Goal: Transaction & Acquisition: Purchase product/service

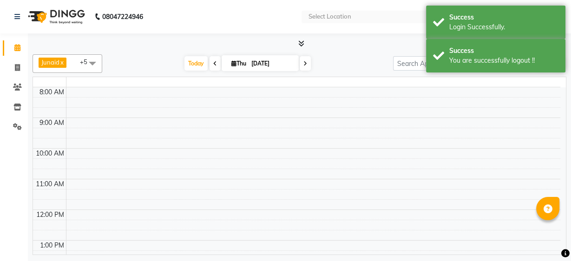
select select "en"
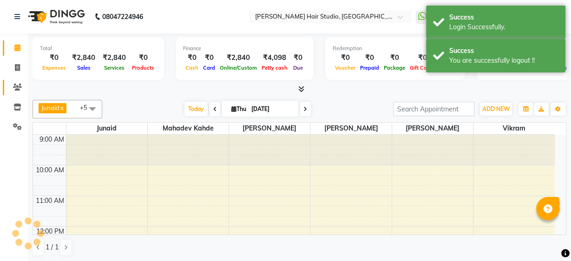
click at [17, 85] on icon at bounding box center [17, 87] width 9 height 7
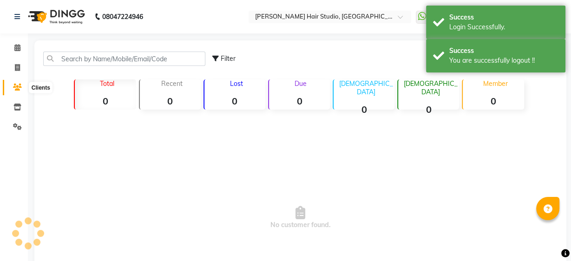
click at [17, 85] on icon at bounding box center [17, 87] width 9 height 7
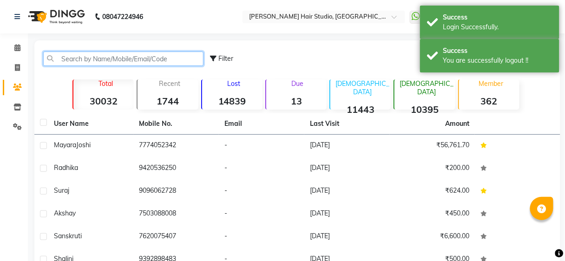
click at [131, 55] on input "text" at bounding box center [123, 59] width 160 height 14
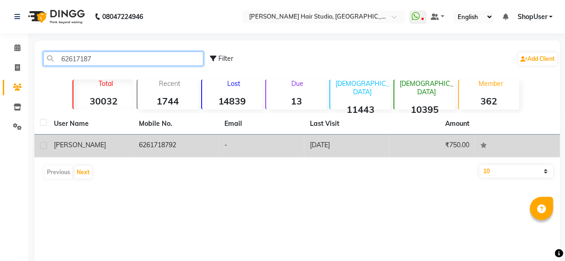
type input "62617187"
click at [267, 146] on td "-" at bounding box center [261, 146] width 85 height 23
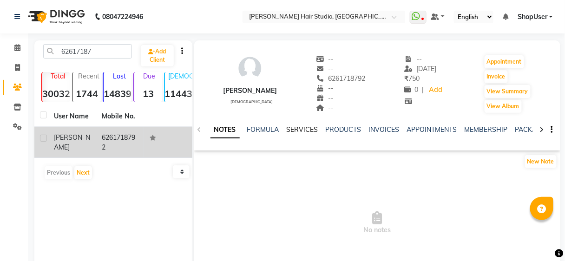
click at [303, 128] on link "SERVICES" at bounding box center [303, 129] width 32 height 8
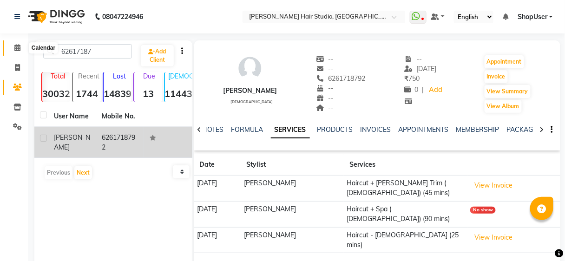
click at [17, 46] on icon at bounding box center [17, 47] width 6 height 7
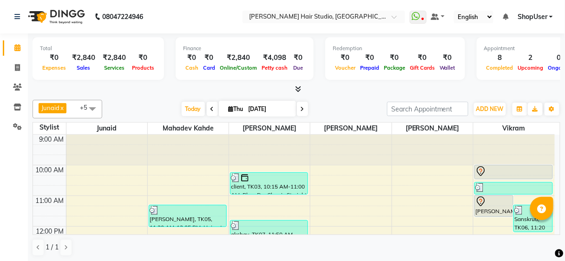
click at [166, 32] on nav "08047224946 Select Location × Jawed Habib Hair Studio, Hinjewadi WhatsApp Statu…" at bounding box center [282, 16] width 565 height 33
click at [15, 70] on icon at bounding box center [17, 67] width 5 height 7
select select "service"
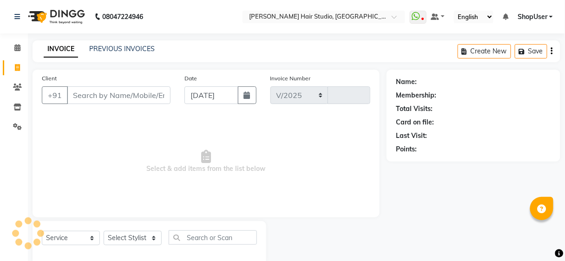
select select "627"
type input "4947"
click at [139, 242] on select "Select Stylist" at bounding box center [133, 238] width 58 height 14
click at [134, 228] on div "Select Service Product Membership Package Voucher Prepaid Gift Card Select Styl…" at bounding box center [150, 243] width 234 height 44
click at [135, 236] on select "Select Stylist [PERSON_NAME] [PERSON_NAME] Avinash [PERSON_NAME] kahde [PERSON_…" at bounding box center [133, 238] width 58 height 14
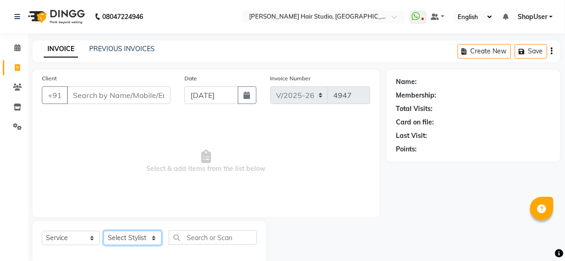
select select "88870"
click at [104, 231] on select "Select Stylist [PERSON_NAME] [PERSON_NAME] Avinash [PERSON_NAME] kahde [PERSON_…" at bounding box center [133, 238] width 58 height 14
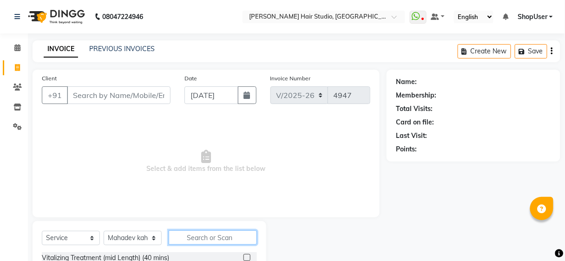
click at [238, 230] on input "text" at bounding box center [213, 237] width 88 height 14
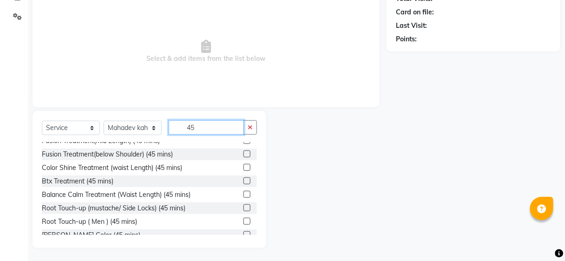
scroll to position [216, 0]
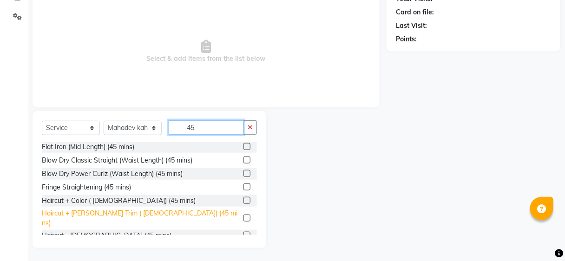
type input "45"
click at [92, 213] on div "Haircut + [PERSON_NAME] Trim ( [DEMOGRAPHIC_DATA]) (45 mins)" at bounding box center [141, 219] width 198 height 20
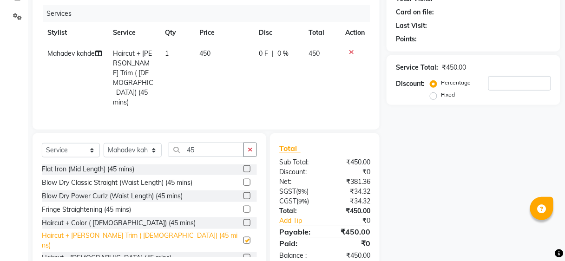
checkbox input "false"
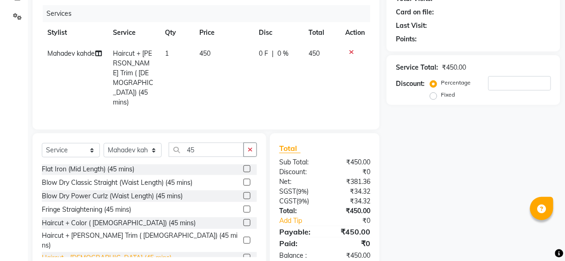
click at [69, 253] on div "Haircut - [DEMOGRAPHIC_DATA] (45 mins)" at bounding box center [107, 258] width 130 height 10
checkbox input "false"
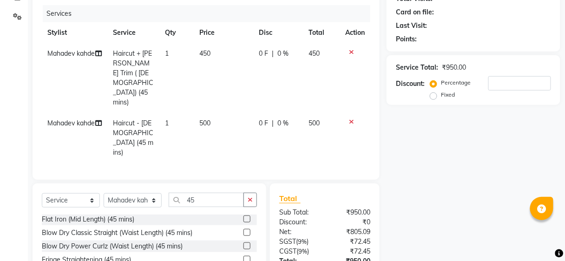
click at [351, 50] on icon at bounding box center [351, 52] width 5 height 7
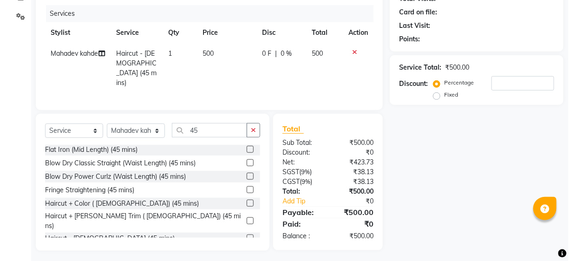
scroll to position [0, 0]
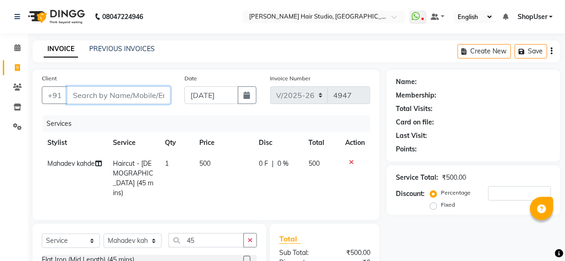
click at [129, 88] on input "Client" at bounding box center [119, 95] width 104 height 18
type input "9"
type input "0"
type input "9011067414"
click at [164, 94] on span "Add Client" at bounding box center [146, 95] width 37 height 9
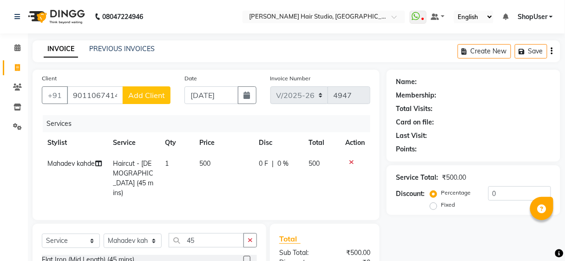
select select "22"
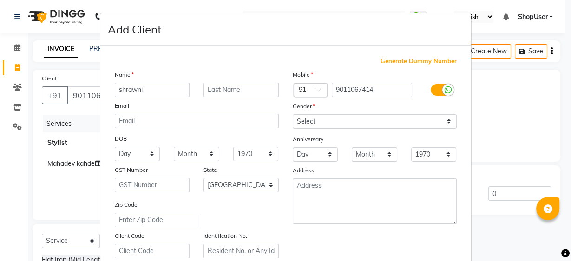
type input "shrawni"
click at [364, 123] on select "Select [DEMOGRAPHIC_DATA] [DEMOGRAPHIC_DATA] Other Prefer Not To Say" at bounding box center [375, 121] width 164 height 14
select select "[DEMOGRAPHIC_DATA]"
click at [293, 114] on select "Select [DEMOGRAPHIC_DATA] [DEMOGRAPHIC_DATA] Other Prefer Not To Say" at bounding box center [375, 121] width 164 height 14
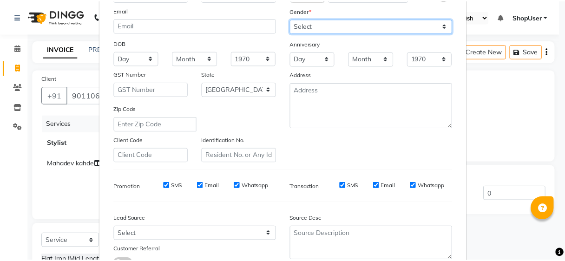
scroll to position [165, 0]
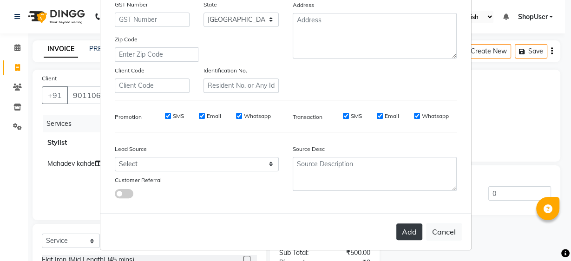
click at [411, 230] on button "Add" at bounding box center [409, 231] width 26 height 17
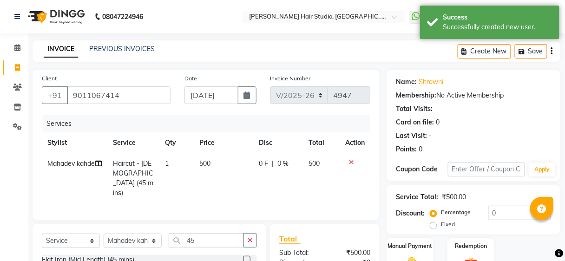
scroll to position [110, 0]
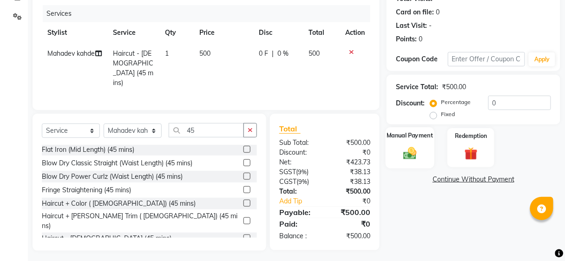
click at [400, 159] on img at bounding box center [410, 153] width 22 height 16
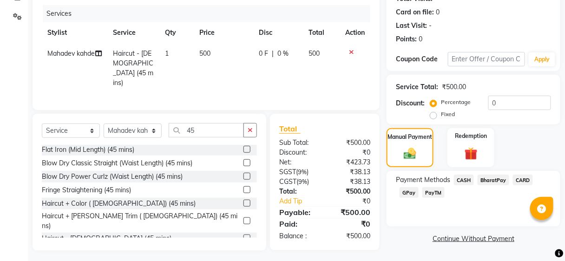
click at [498, 177] on span "BharatPay" at bounding box center [493, 180] width 32 height 11
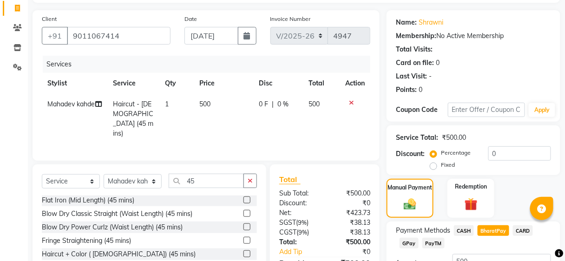
scroll to position [134, 0]
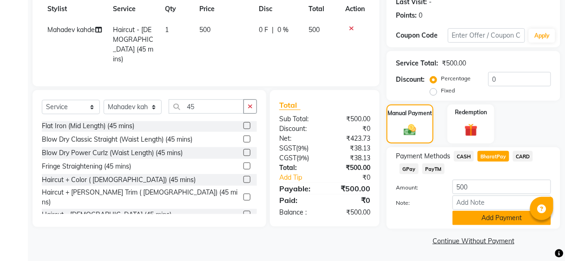
click at [467, 217] on button "Add Payment" at bounding box center [501, 218] width 98 height 14
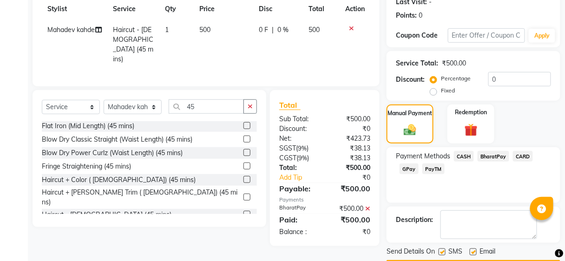
scroll to position [160, 0]
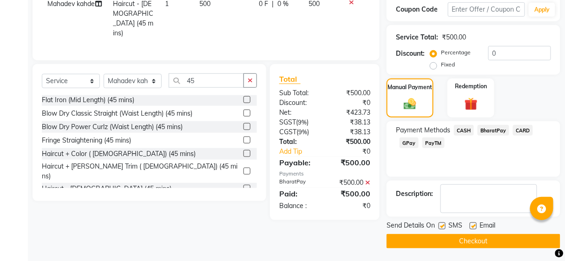
click at [469, 240] on button "Checkout" at bounding box center [473, 241] width 174 height 14
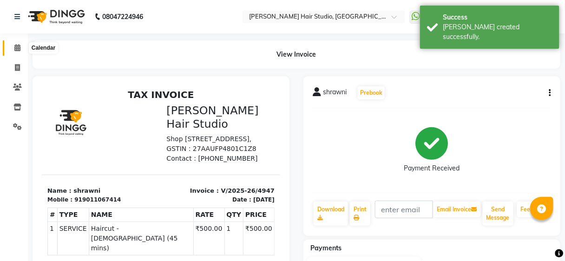
click at [17, 49] on icon at bounding box center [17, 47] width 6 height 7
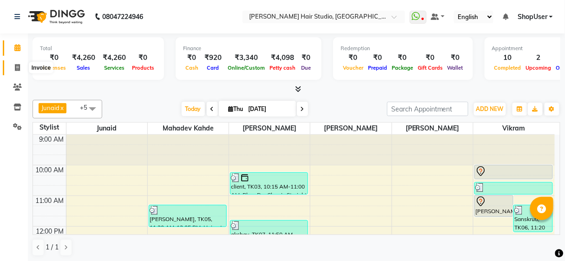
click at [19, 63] on span at bounding box center [17, 68] width 16 height 11
select select "service"
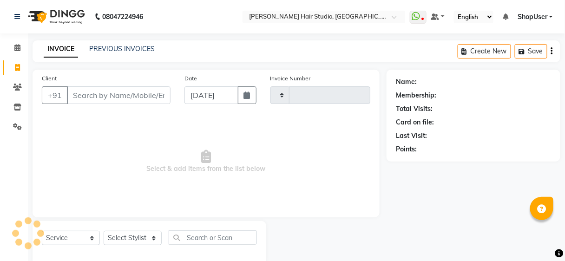
type input "4948"
select select "627"
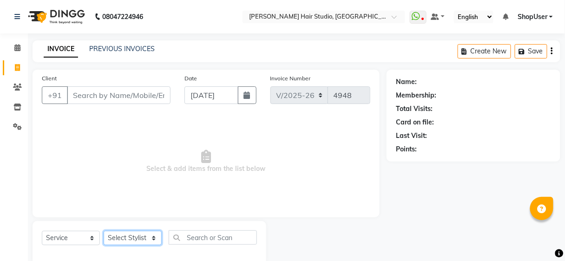
click at [118, 235] on select "Select Stylist [PERSON_NAME] [PERSON_NAME] Avinash [PERSON_NAME] kahde [PERSON_…" at bounding box center [133, 238] width 58 height 14
select select "80555"
click at [104, 231] on select "Select Stylist [PERSON_NAME] [PERSON_NAME] Avinash [PERSON_NAME] kahde [PERSON_…" at bounding box center [133, 238] width 58 height 14
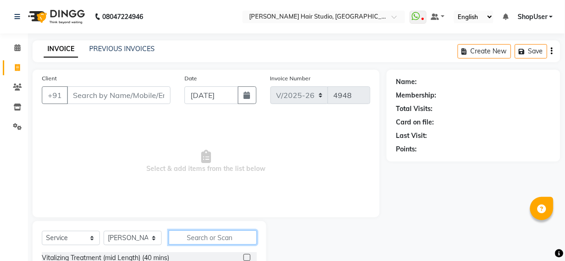
click at [187, 238] on input "text" at bounding box center [213, 237] width 88 height 14
type input "5"
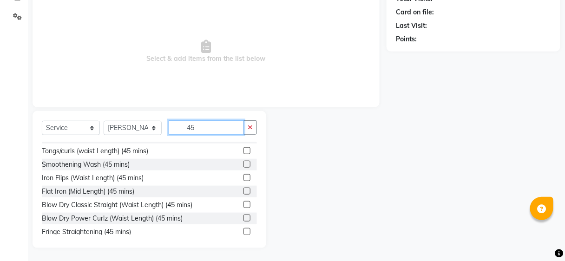
scroll to position [216, 0]
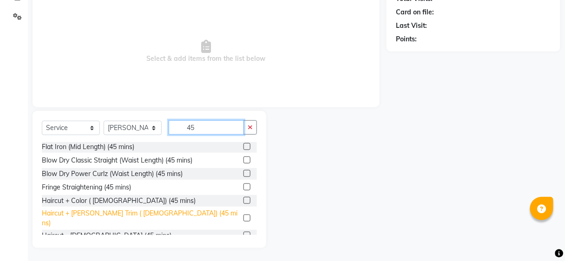
type input "45"
click at [54, 214] on div "Haircut + [PERSON_NAME] Trim ( [DEMOGRAPHIC_DATA]) (45 mins)" at bounding box center [141, 219] width 198 height 20
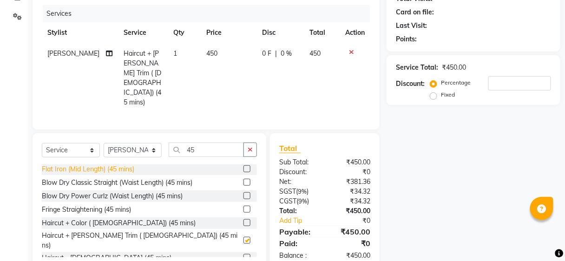
checkbox input "false"
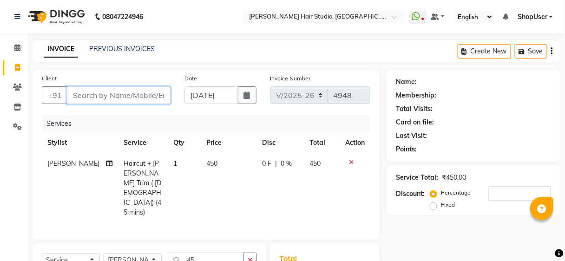
click at [85, 94] on input "Client" at bounding box center [119, 95] width 104 height 18
type input "6"
type input "0"
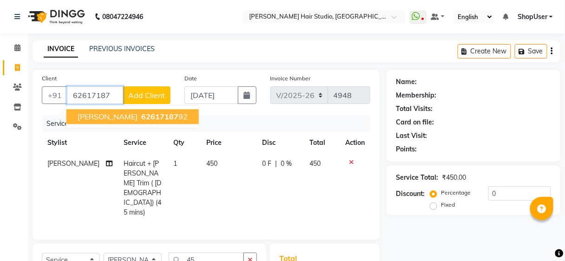
drag, startPoint x: 136, startPoint y: 113, endPoint x: 130, endPoint y: 116, distance: 7.3
click at [139, 114] on ngb-highlight "62617187 92" at bounding box center [163, 116] width 48 height 9
type input "6261718792"
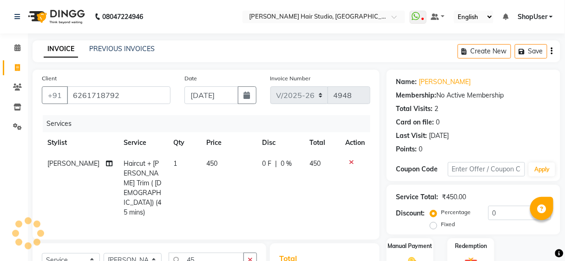
scroll to position [110, 0]
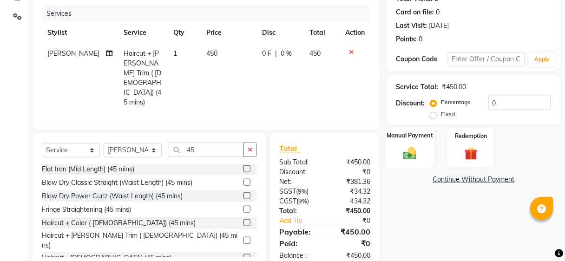
click at [405, 151] on img at bounding box center [410, 153] width 22 height 16
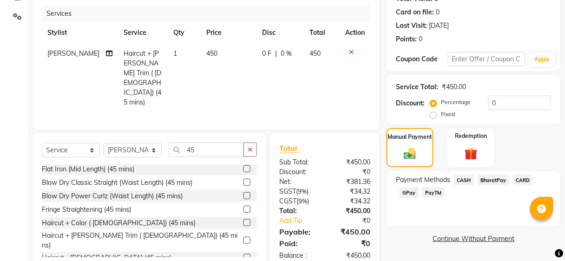
click at [490, 178] on span "BharatPay" at bounding box center [493, 180] width 32 height 11
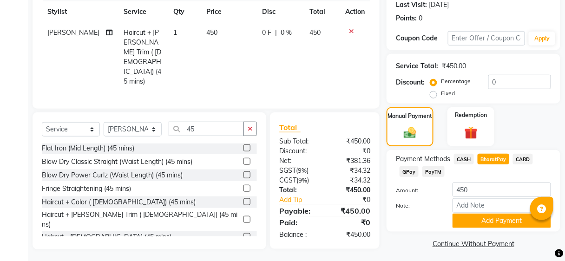
scroll to position [134, 0]
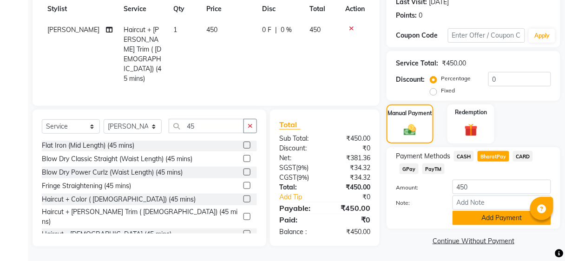
click at [491, 220] on button "Add Payment" at bounding box center [501, 218] width 98 height 14
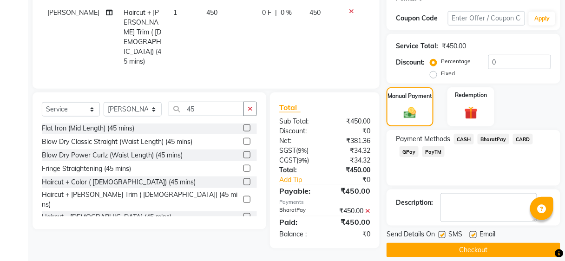
scroll to position [160, 0]
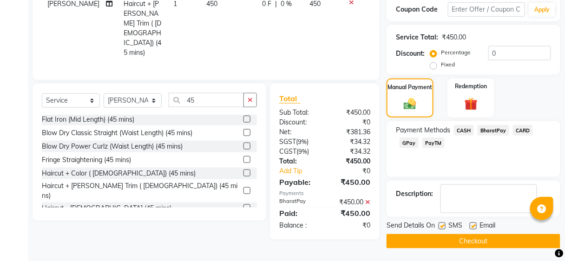
click at [495, 237] on button "Checkout" at bounding box center [473, 241] width 174 height 14
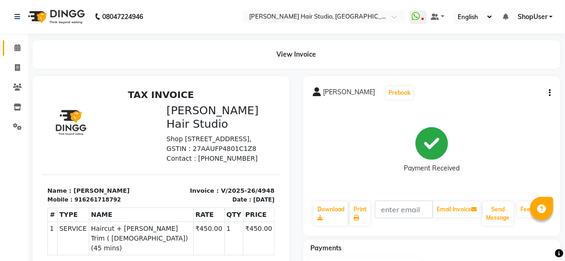
click at [9, 51] on span at bounding box center [17, 48] width 16 height 11
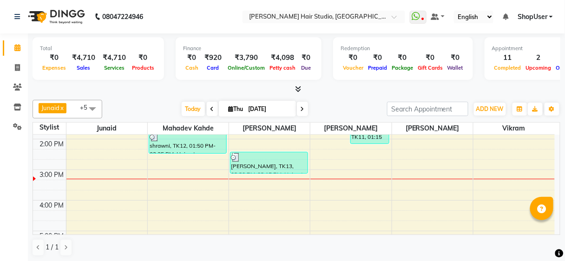
scroll to position [111, 0]
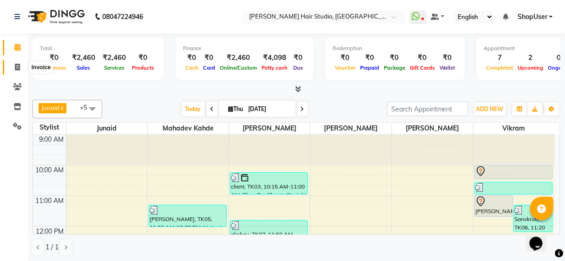
click at [13, 68] on span at bounding box center [17, 67] width 16 height 11
select select "service"
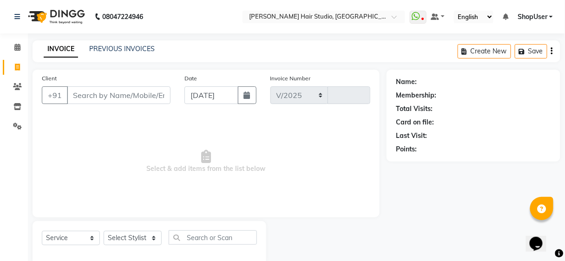
select select "627"
type input "4946"
click at [137, 239] on select "Select Stylist" at bounding box center [133, 238] width 58 height 14
select select "39192"
click at [104, 231] on select "Select Stylist [PERSON_NAME] [PERSON_NAME] Avinash [PERSON_NAME] kahde [PERSON_…" at bounding box center [133, 238] width 58 height 14
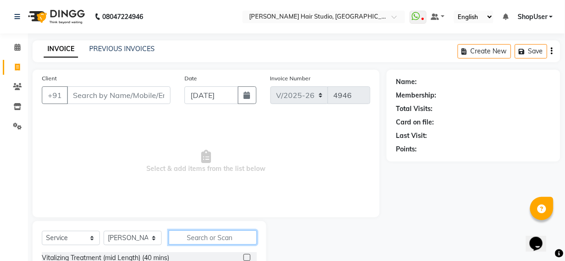
click at [196, 239] on input "text" at bounding box center [213, 237] width 88 height 14
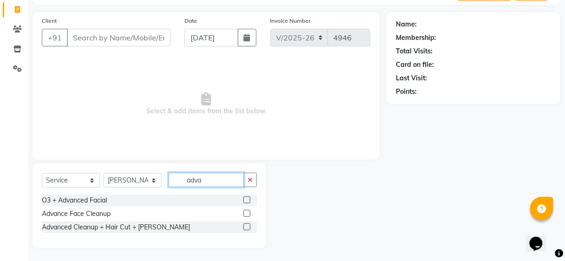
type input "adva"
click at [245, 212] on label at bounding box center [246, 213] width 7 height 7
click at [245, 212] on input "checkbox" at bounding box center [246, 214] width 6 height 6
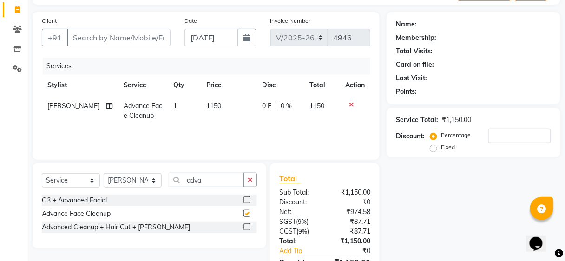
checkbox input "false"
click at [249, 175] on button "button" at bounding box center [249, 180] width 13 height 14
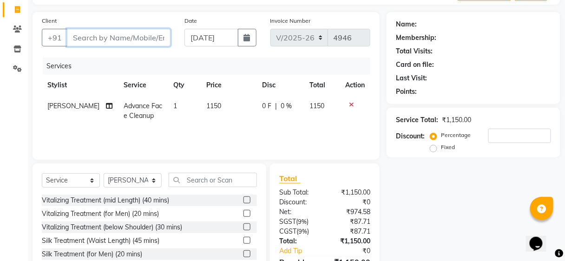
click at [122, 40] on input "Client" at bounding box center [119, 38] width 104 height 18
type input "9"
type input "0"
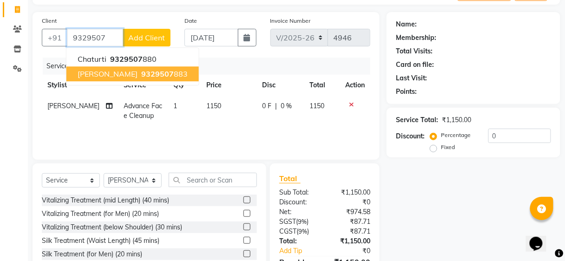
click at [141, 69] on span "9329507" at bounding box center [157, 73] width 33 height 9
type input "9329507883"
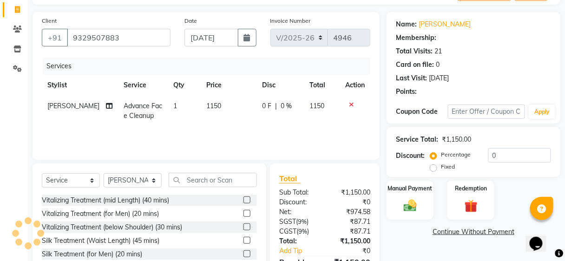
type input "20"
select select "1: Object"
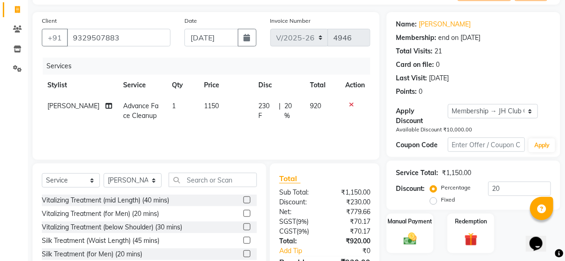
scroll to position [110, 0]
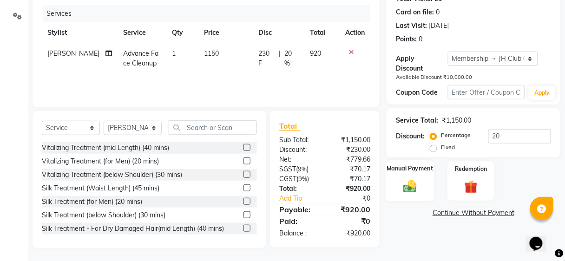
click at [399, 181] on div "Manual Payment" at bounding box center [409, 181] width 49 height 41
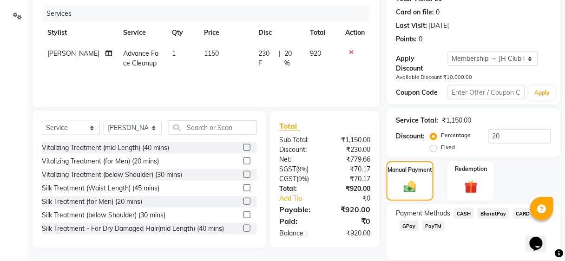
scroll to position [142, 0]
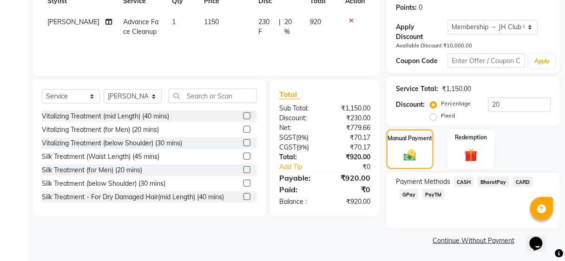
click at [521, 180] on span "CARD" at bounding box center [523, 181] width 20 height 11
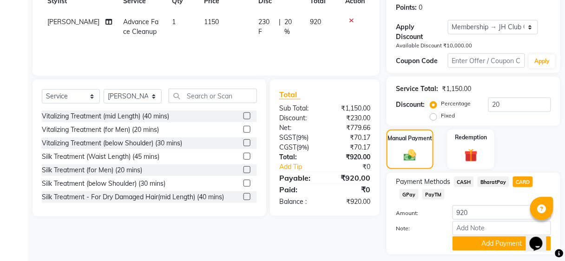
scroll to position [167, 0]
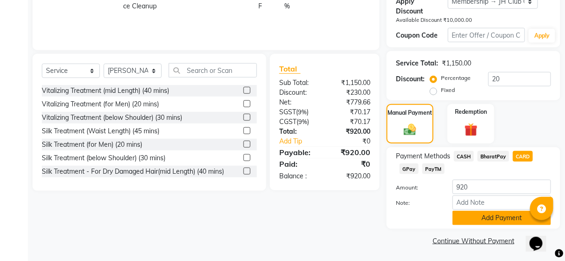
click at [479, 218] on button "Add Payment" at bounding box center [501, 218] width 98 height 14
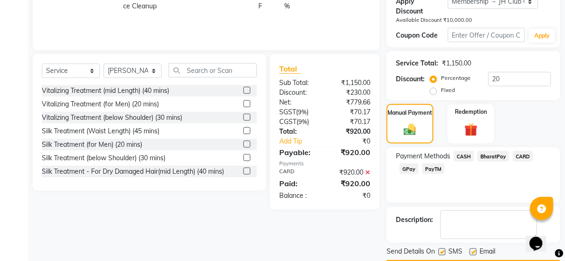
scroll to position [194, 0]
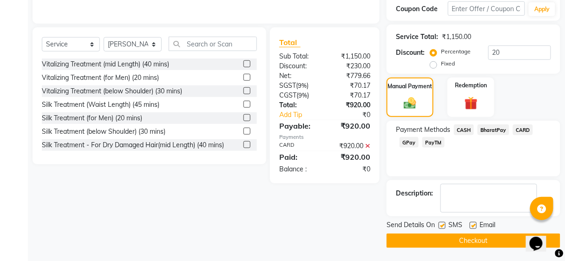
click at [444, 239] on button "Checkout" at bounding box center [473, 241] width 174 height 14
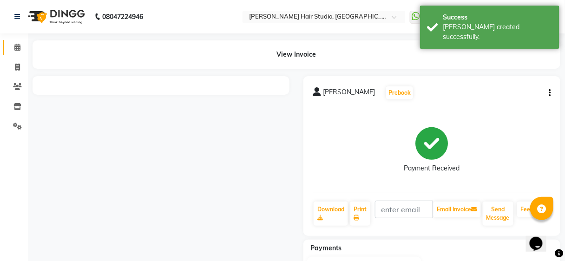
click at [16, 46] on icon at bounding box center [17, 47] width 6 height 7
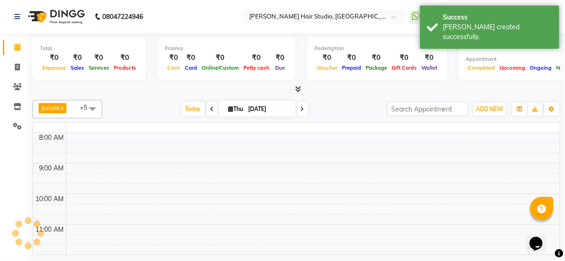
click at [16, 46] on icon at bounding box center [17, 47] width 6 height 7
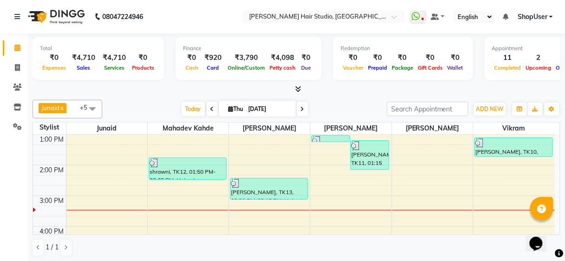
scroll to position [111, 0]
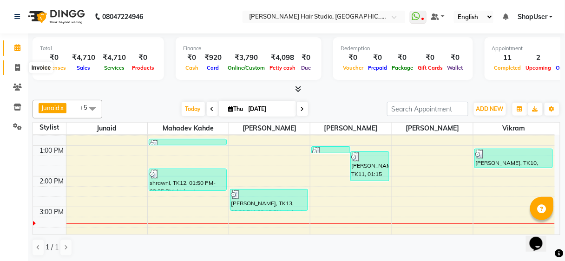
click at [16, 63] on span at bounding box center [17, 68] width 16 height 11
select select "service"
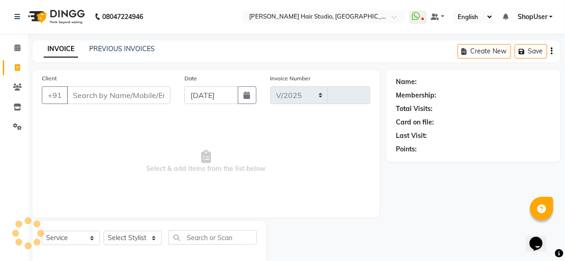
select select "627"
type input "4949"
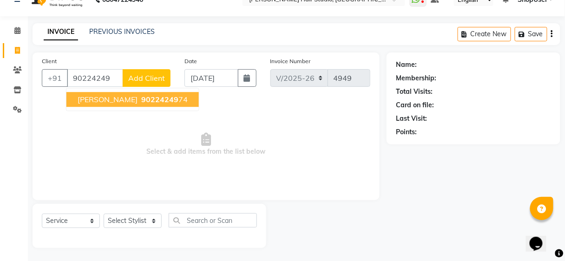
click at [102, 98] on span "Aishwarya" at bounding box center [108, 99] width 60 height 9
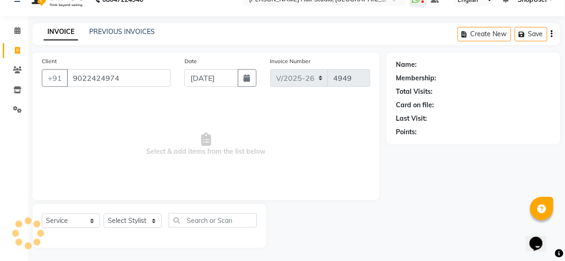
type input "9022424974"
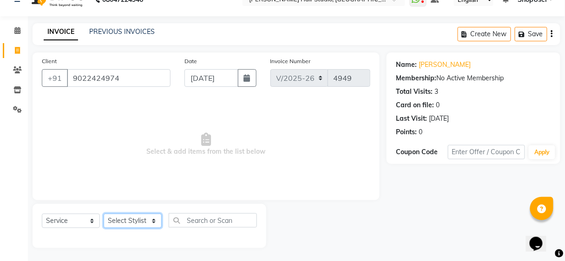
click at [136, 222] on select "Select Stylist [PERSON_NAME] [PERSON_NAME] Avinash [PERSON_NAME] kahde [PERSON_…" at bounding box center [133, 221] width 58 height 14
select select "81286"
click at [104, 214] on select "Select Stylist [PERSON_NAME] [PERSON_NAME] Avinash [PERSON_NAME] kahde [PERSON_…" at bounding box center [133, 221] width 58 height 14
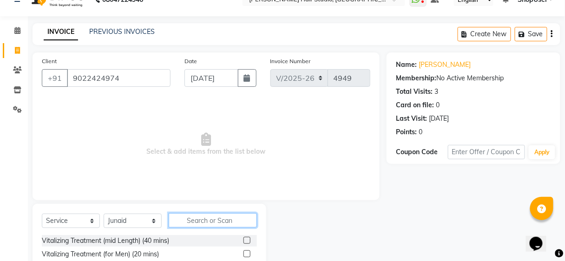
click at [191, 220] on input "text" at bounding box center [213, 220] width 88 height 14
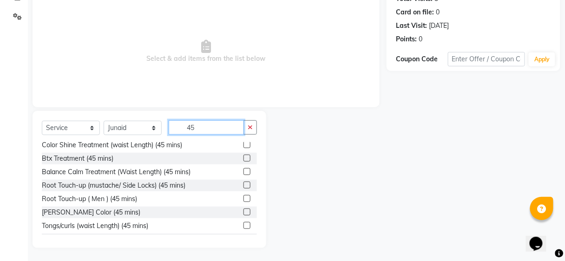
scroll to position [216, 0]
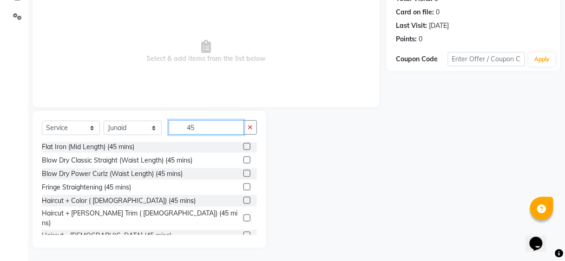
type input "45"
click at [243, 215] on label at bounding box center [246, 218] width 7 height 7
click at [243, 215] on input "checkbox" at bounding box center [246, 218] width 6 height 6
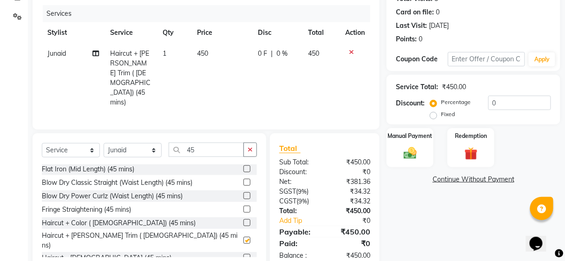
checkbox input "false"
click at [411, 147] on img at bounding box center [410, 153] width 22 height 16
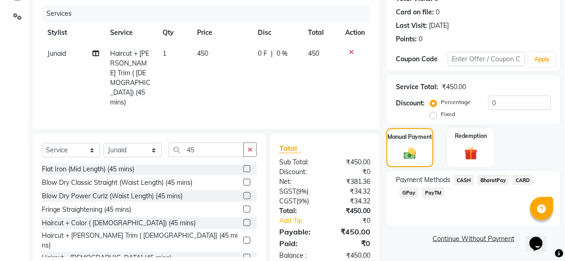
click at [494, 181] on span "BharatPay" at bounding box center [493, 180] width 32 height 11
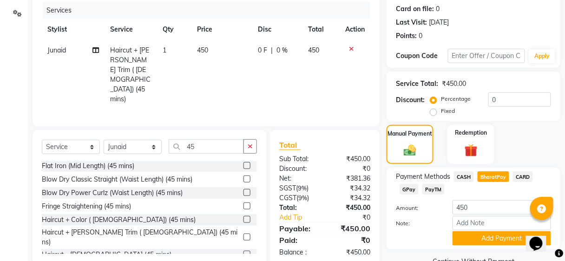
scroll to position [134, 0]
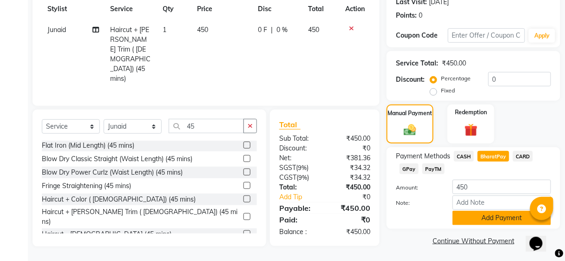
click at [485, 222] on button "Add Payment" at bounding box center [501, 218] width 98 height 14
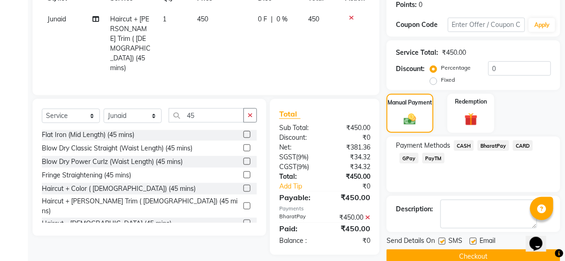
scroll to position [160, 0]
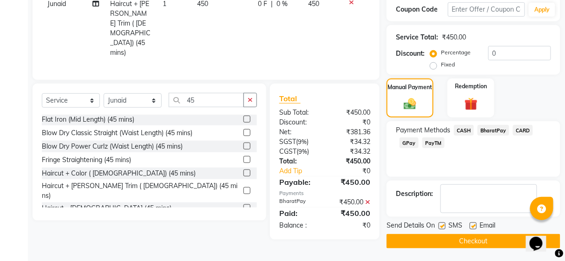
click at [468, 241] on button "Checkout" at bounding box center [473, 241] width 174 height 14
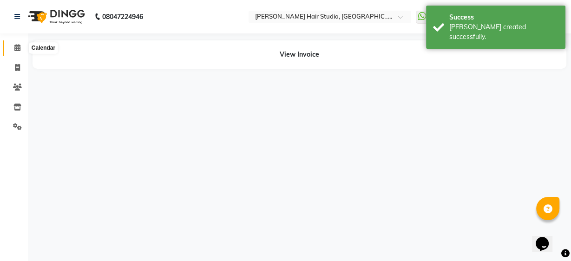
click at [19, 46] on icon at bounding box center [17, 47] width 6 height 7
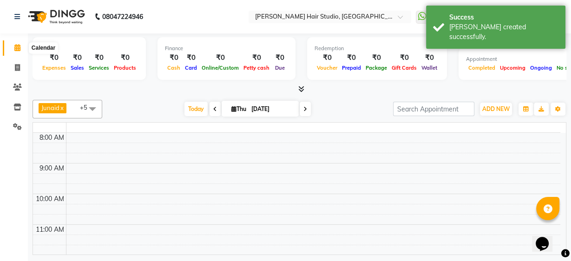
click at [19, 46] on icon at bounding box center [17, 47] width 6 height 7
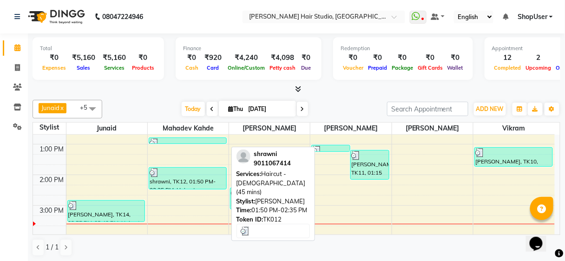
scroll to position [149, 0]
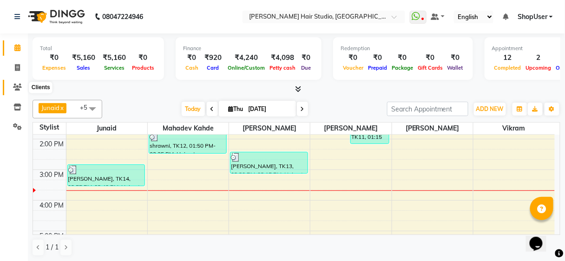
click at [16, 87] on icon at bounding box center [17, 87] width 9 height 7
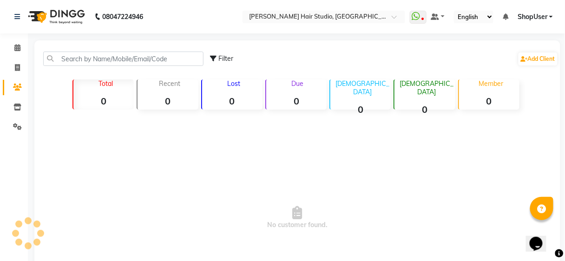
click at [16, 87] on icon at bounding box center [17, 87] width 9 height 7
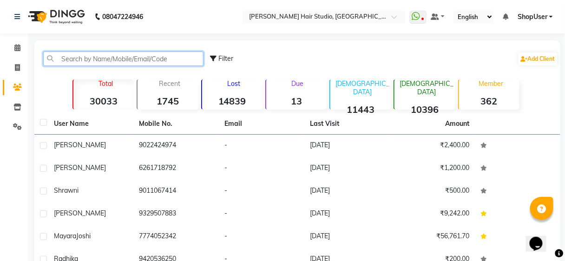
click at [117, 58] on input "text" at bounding box center [123, 59] width 160 height 14
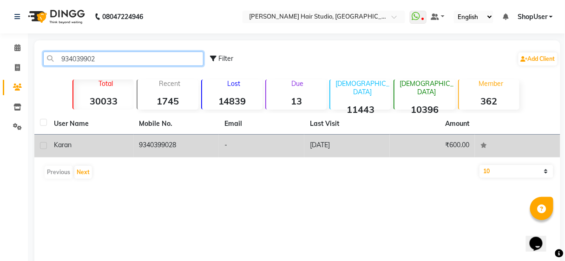
type input "934039902"
click at [200, 136] on td "9340399028" at bounding box center [176, 146] width 85 height 23
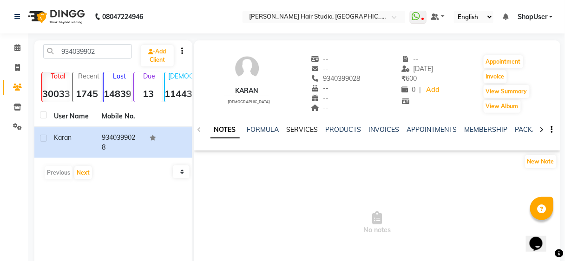
drag, startPoint x: 298, startPoint y: 137, endPoint x: 296, endPoint y: 132, distance: 5.3
click at [296, 132] on div "SERVICES" at bounding box center [303, 130] width 32 height 10
click at [296, 128] on link "SERVICES" at bounding box center [303, 129] width 32 height 8
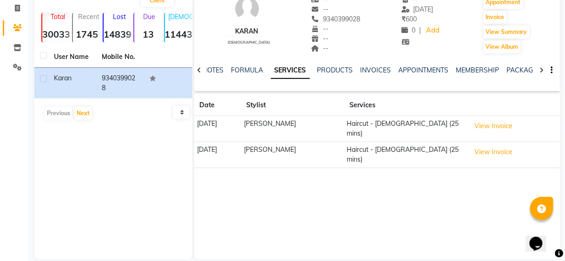
scroll to position [72, 0]
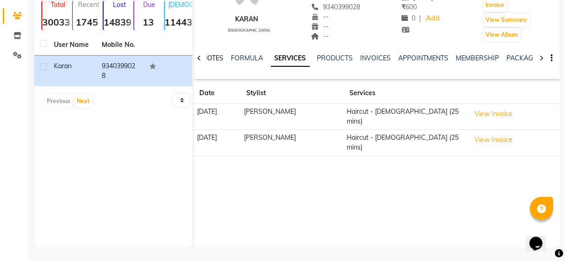
click at [216, 54] on link "NOTES" at bounding box center [213, 58] width 21 height 8
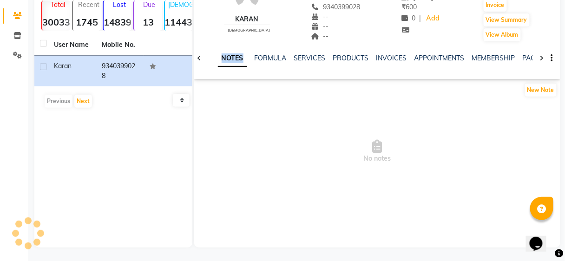
click at [216, 54] on div "NOTES FORMULA SERVICES PRODUCTS INVOICES APPOINTMENTS MEMBERSHIP PACKAGES VOUCH…" at bounding box center [365, 61] width 311 height 17
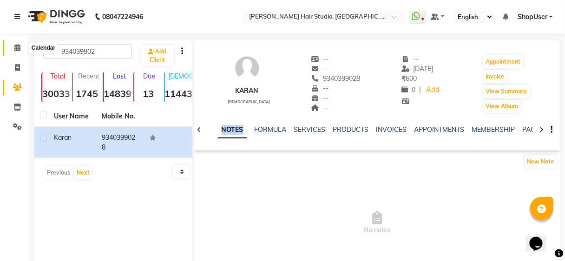
click at [16, 50] on icon at bounding box center [17, 47] width 6 height 7
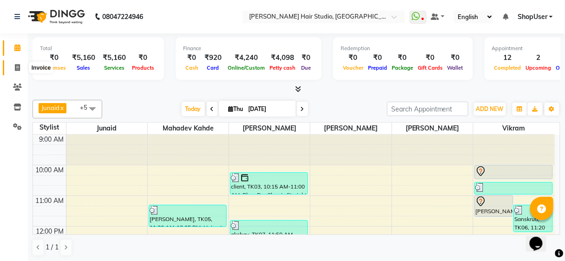
click at [15, 70] on icon at bounding box center [17, 67] width 5 height 7
select select "service"
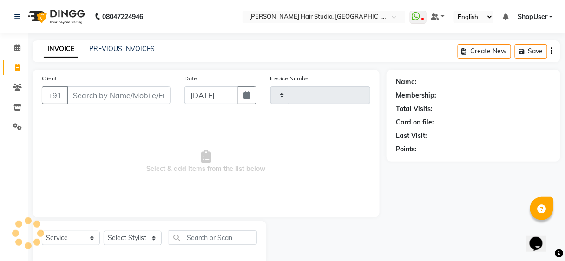
type input "4950"
select select "627"
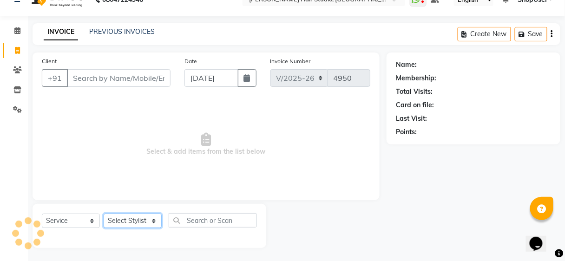
drag, startPoint x: 138, startPoint y: 224, endPoint x: 130, endPoint y: 220, distance: 9.1
click at [137, 224] on select "Select Stylist" at bounding box center [133, 221] width 58 height 14
select select "86031"
click at [104, 214] on select "Select Stylist [PERSON_NAME] [PERSON_NAME] Avinash [PERSON_NAME] kahde [PERSON_…" at bounding box center [133, 221] width 58 height 14
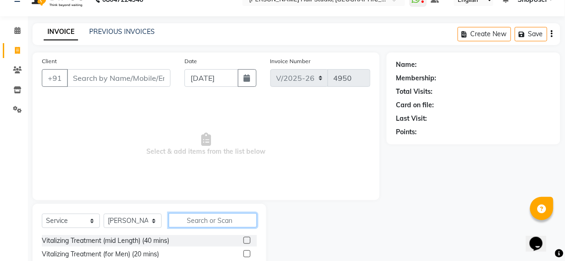
click at [194, 215] on input "text" at bounding box center [213, 220] width 88 height 14
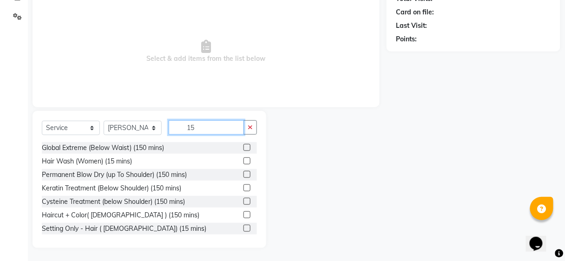
scroll to position [28, 0]
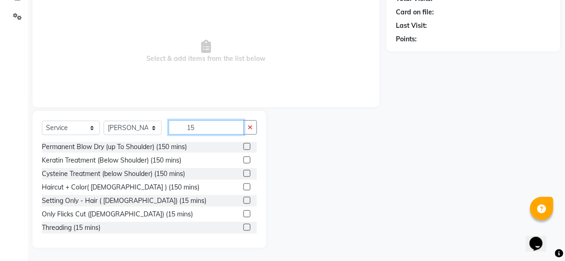
type input "15"
click at [243, 229] on label at bounding box center [246, 227] width 7 height 7
click at [243, 229] on input "checkbox" at bounding box center [246, 228] width 6 height 6
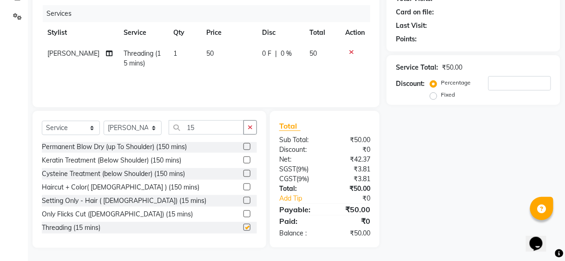
checkbox input "false"
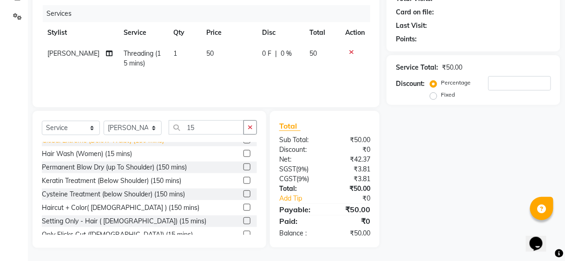
scroll to position [0, 0]
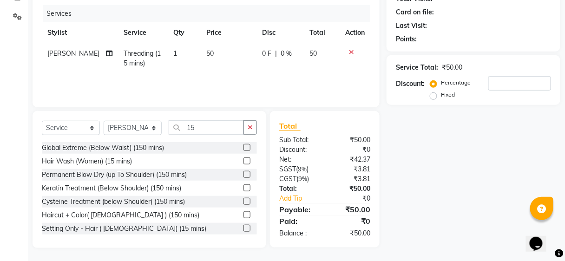
click at [246, 66] on td "50" at bounding box center [229, 58] width 56 height 31
select select "86031"
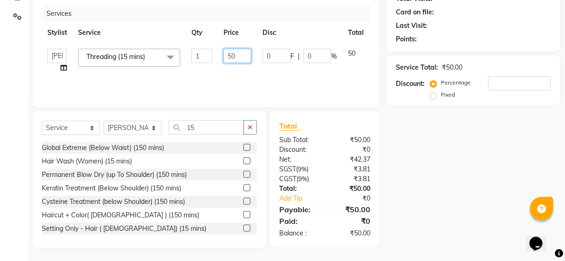
click at [246, 58] on input "50" at bounding box center [237, 56] width 28 height 14
type input "5"
type input "150"
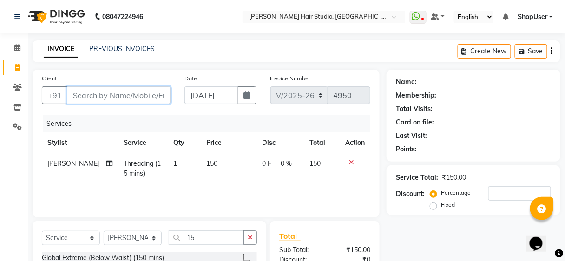
click at [157, 95] on input "Client" at bounding box center [119, 95] width 104 height 18
type input "9"
type input "0"
type input "9313878243"
click at [157, 95] on span "Add Client" at bounding box center [146, 95] width 37 height 9
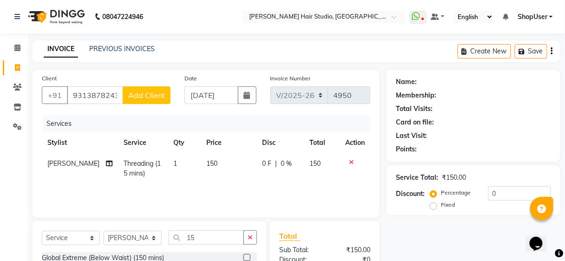
select select "22"
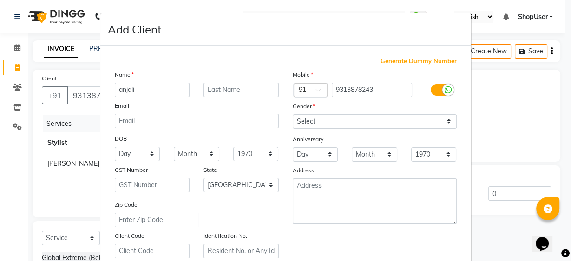
type input "anjali"
click at [398, 120] on select "Select [DEMOGRAPHIC_DATA] [DEMOGRAPHIC_DATA] Other Prefer Not To Say" at bounding box center [375, 121] width 164 height 14
select select "[DEMOGRAPHIC_DATA]"
click at [293, 114] on select "Select [DEMOGRAPHIC_DATA] [DEMOGRAPHIC_DATA] Other Prefer Not To Say" at bounding box center [375, 121] width 164 height 14
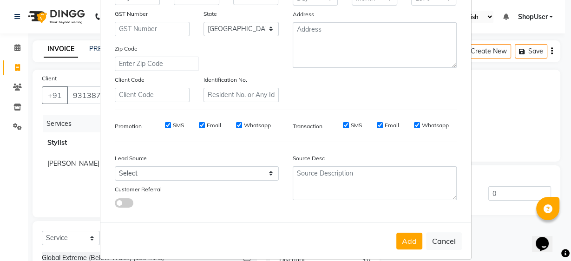
scroll to position [165, 0]
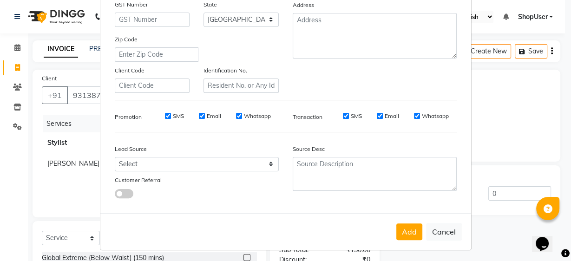
click at [411, 221] on div "Add Cancel" at bounding box center [285, 231] width 371 height 37
click at [406, 235] on button "Add" at bounding box center [409, 231] width 26 height 17
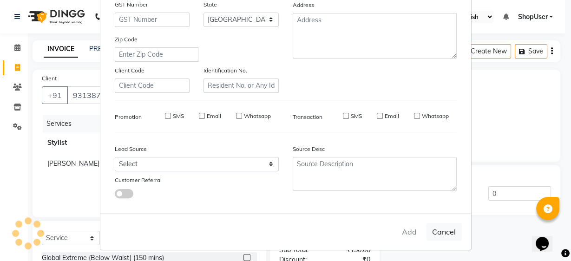
select select
select select "null"
select select
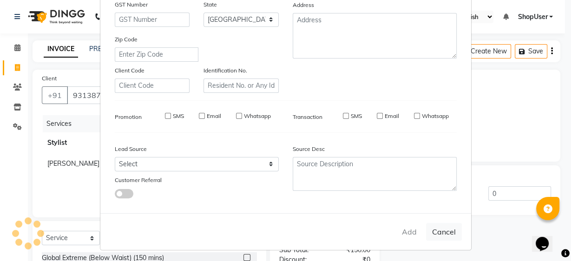
select select
checkbox input "false"
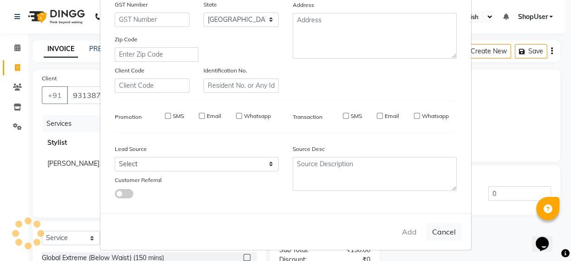
checkbox input "false"
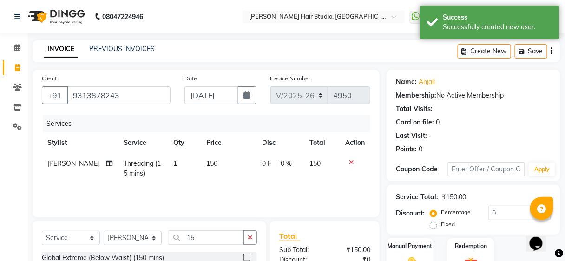
scroll to position [110, 0]
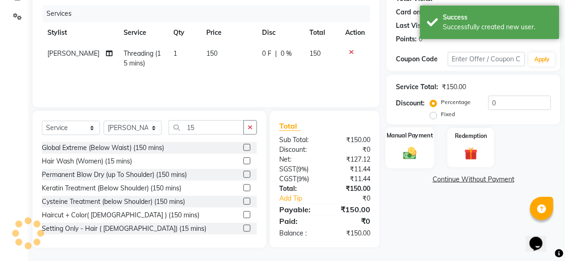
click at [425, 138] on label "Manual Payment" at bounding box center [410, 135] width 46 height 9
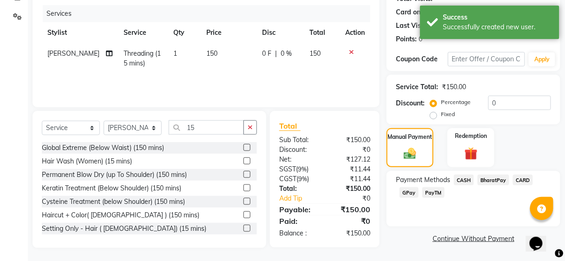
click at [485, 182] on span "BharatPay" at bounding box center [493, 180] width 32 height 11
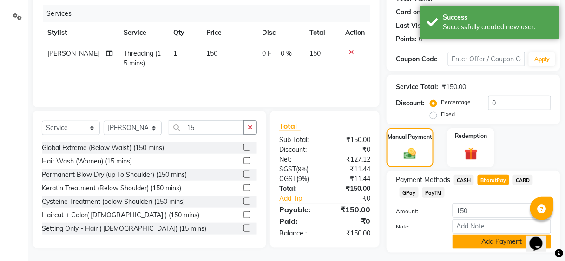
scroll to position [134, 0]
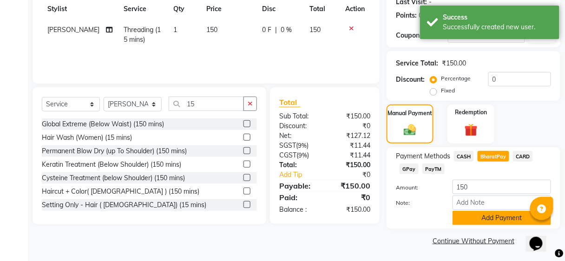
click at [477, 216] on button "Add Payment" at bounding box center [501, 218] width 98 height 14
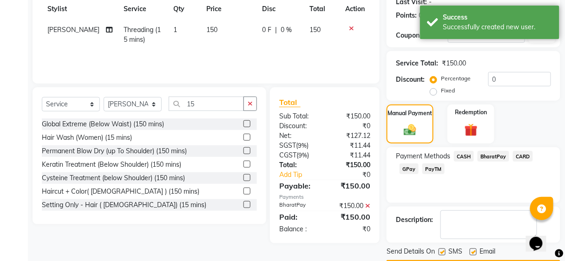
scroll to position [160, 0]
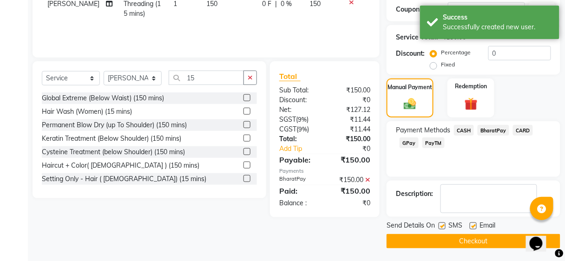
click at [470, 242] on button "Checkout" at bounding box center [473, 241] width 174 height 14
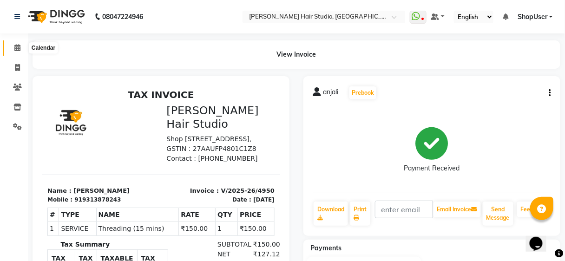
click at [15, 51] on icon at bounding box center [17, 47] width 6 height 7
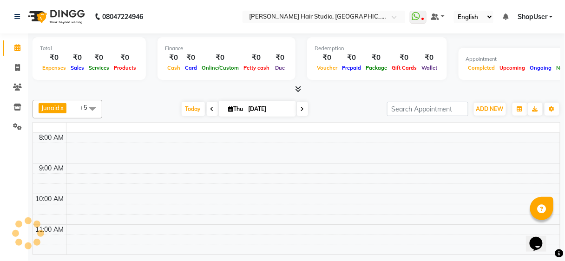
click at [15, 51] on icon at bounding box center [17, 47] width 6 height 7
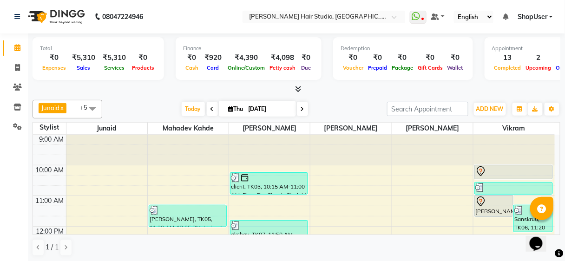
click at [15, 51] on icon at bounding box center [17, 47] width 6 height 7
drag, startPoint x: 482, startPoint y: 106, endPoint x: 475, endPoint y: 122, distance: 17.0
click at [481, 106] on span "ADD NEW" at bounding box center [489, 108] width 27 height 7
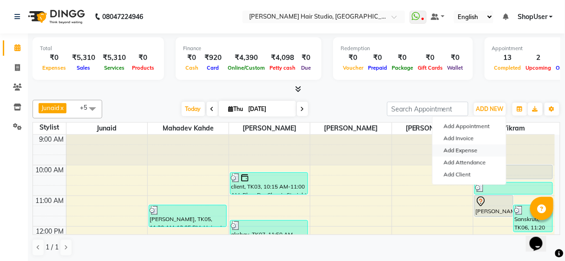
click at [462, 149] on link "Add Expense" at bounding box center [468, 150] width 73 height 12
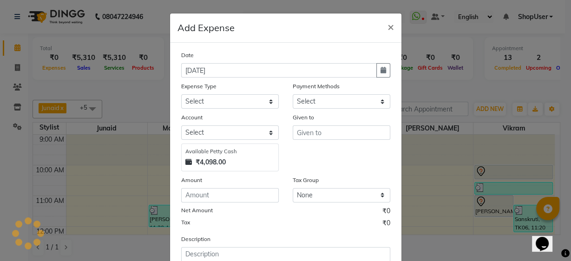
select select "1"
select select "2441"
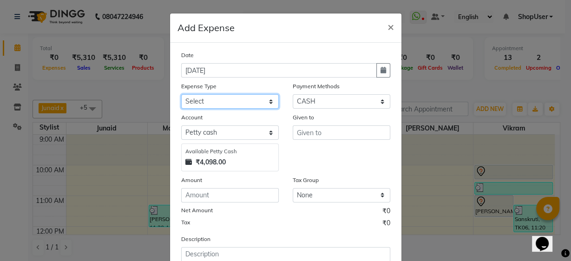
drag, startPoint x: 241, startPoint y: 101, endPoint x: 254, endPoint y: 107, distance: 14.1
click at [241, 101] on select "Select Advance Salary Bank charges Car maintenance Cash transfer to bank Cash t…" at bounding box center [230, 101] width 98 height 14
select select "10"
click at [181, 94] on select "Select Advance Salary Bank charges Car maintenance Cash transfer to bank Cash t…" at bounding box center [230, 101] width 98 height 14
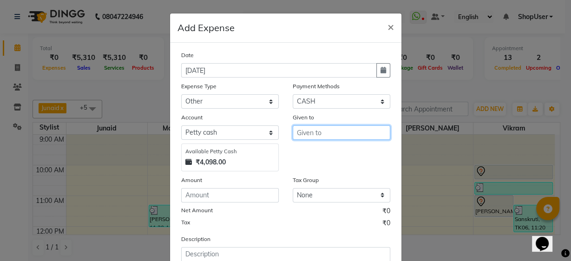
click at [340, 133] on input "text" at bounding box center [342, 132] width 98 height 14
click at [335, 156] on button "Shop User" at bounding box center [329, 152] width 73 height 15
type input "ShopUser"
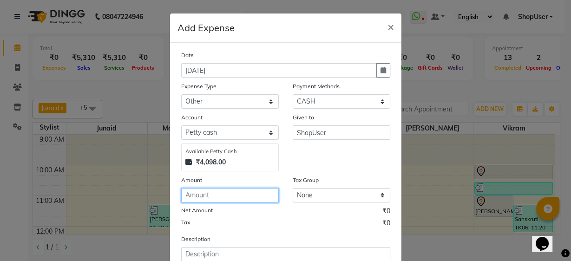
click at [212, 198] on input "number" at bounding box center [230, 195] width 98 height 14
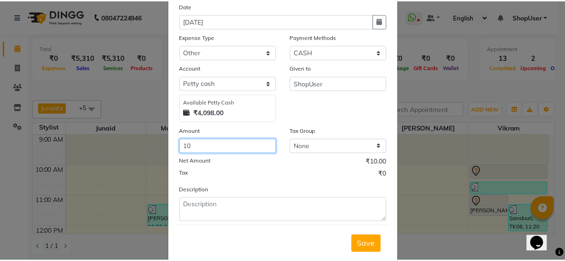
scroll to position [69, 0]
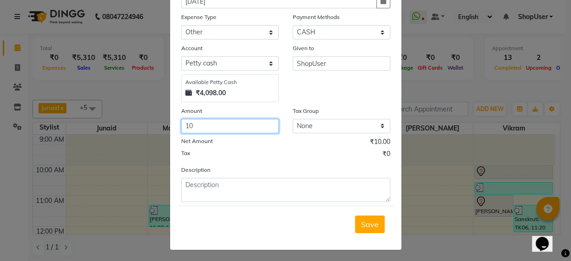
type input "10"
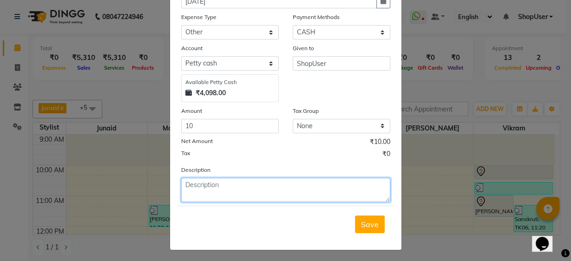
click at [225, 187] on textarea at bounding box center [285, 190] width 209 height 24
type textarea "kinner"
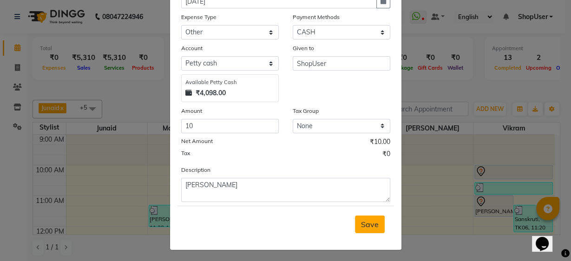
click at [366, 220] on span "Save" at bounding box center [370, 224] width 18 height 9
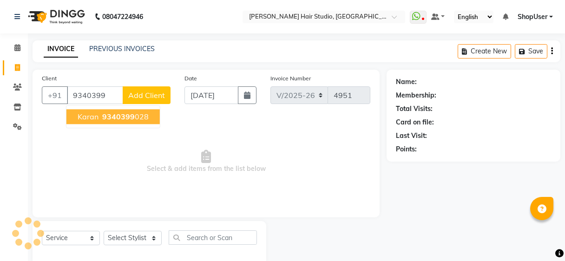
select select "627"
select select "service"
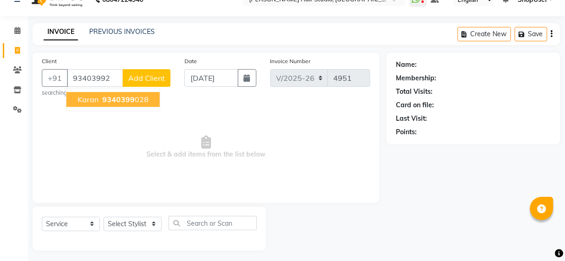
scroll to position [17, 0]
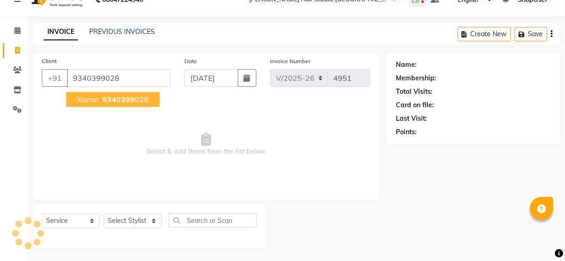
type input "9340399028"
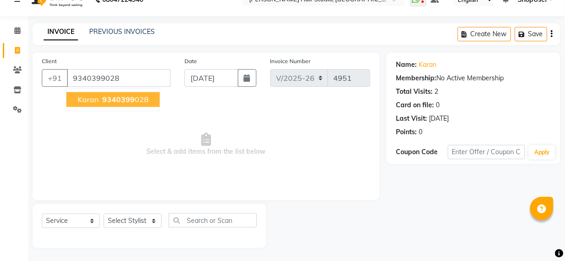
click at [114, 95] on span "9340399" at bounding box center [118, 99] width 33 height 9
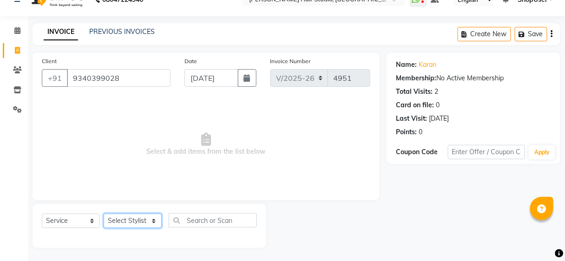
click at [148, 225] on select "Select Stylist [PERSON_NAME] [PERSON_NAME] Avinash [PERSON_NAME] kahde [PERSON_…" at bounding box center [133, 221] width 58 height 14
select select "88870"
click at [104, 214] on select "Select Stylist [PERSON_NAME] [PERSON_NAME] Avinash [PERSON_NAME] kahde [PERSON_…" at bounding box center [133, 221] width 58 height 14
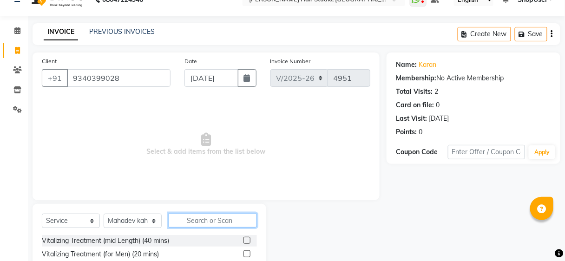
click at [186, 216] on input "text" at bounding box center [213, 220] width 88 height 14
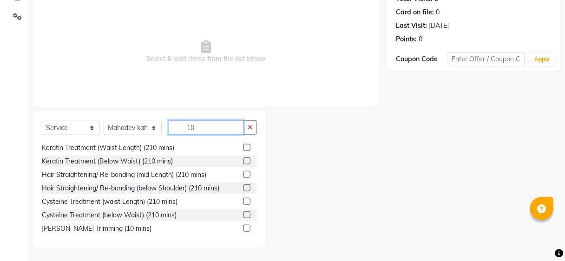
scroll to position [157, 0]
type input "10"
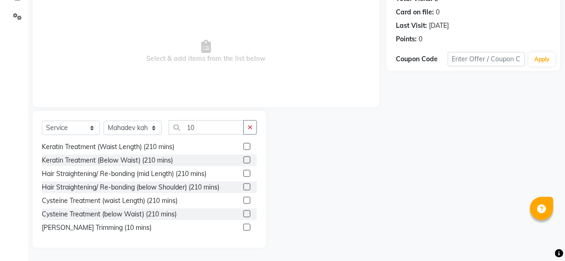
click at [243, 224] on label at bounding box center [246, 227] width 7 height 7
click at [243, 225] on input "checkbox" at bounding box center [246, 228] width 6 height 6
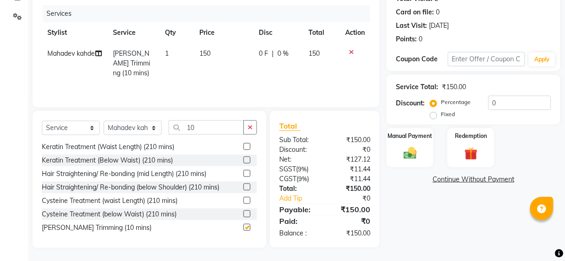
checkbox input "false"
click at [423, 147] on div "Manual Payment" at bounding box center [409, 147] width 49 height 41
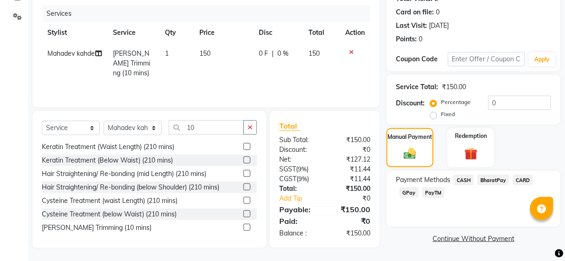
click at [488, 180] on span "BharatPay" at bounding box center [493, 180] width 32 height 11
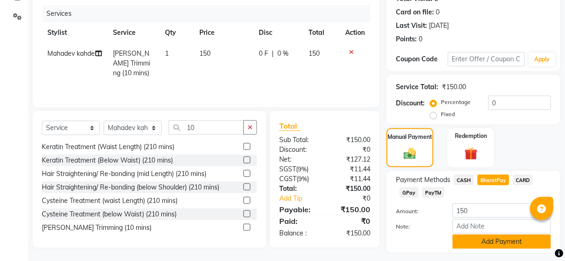
scroll to position [134, 0]
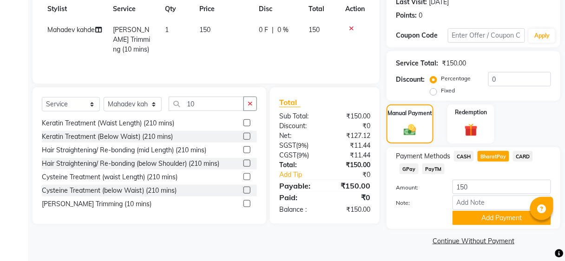
click at [489, 225] on div "Payment Methods CASH BharatPay CARD GPay PayTM Amount: 150 Note: Add Payment" at bounding box center [473, 188] width 174 height 82
click at [489, 216] on button "Add Payment" at bounding box center [501, 218] width 98 height 14
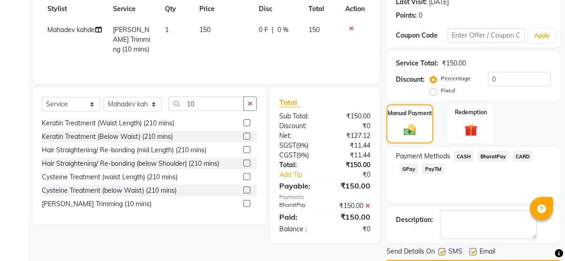
scroll to position [160, 0]
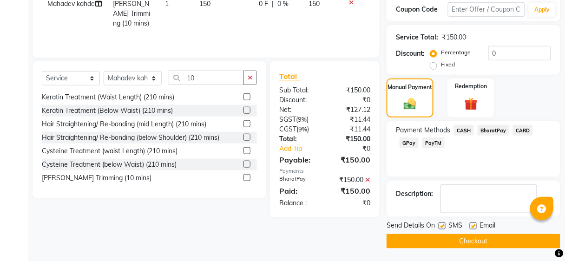
click at [474, 242] on button "Checkout" at bounding box center [473, 241] width 174 height 14
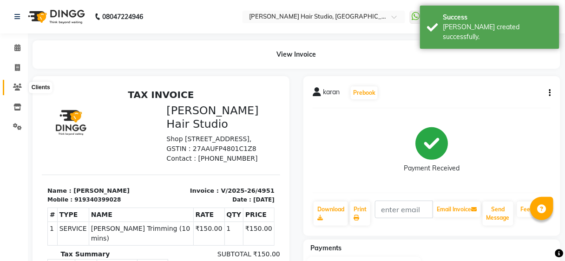
click at [22, 84] on span at bounding box center [17, 87] width 16 height 11
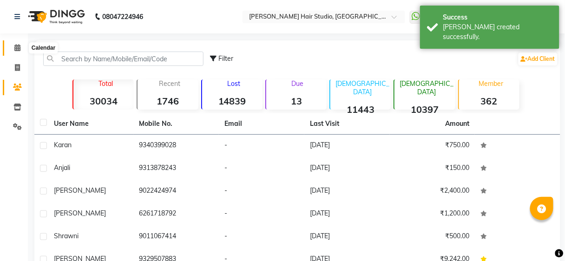
click at [16, 47] on icon at bounding box center [17, 47] width 6 height 7
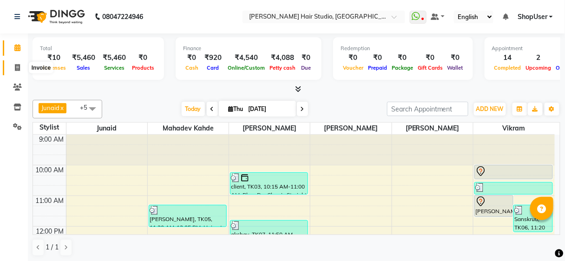
click at [17, 63] on span at bounding box center [17, 68] width 16 height 11
select select "service"
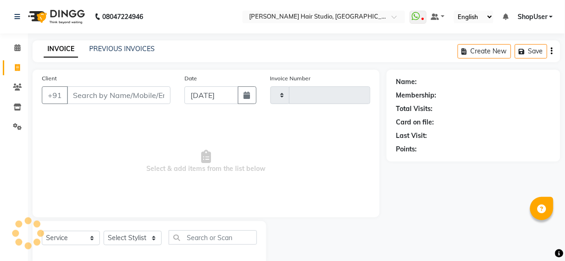
click at [106, 86] on input "Client" at bounding box center [119, 95] width 104 height 18
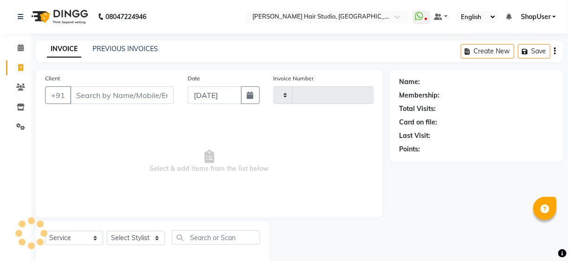
scroll to position [17, 0]
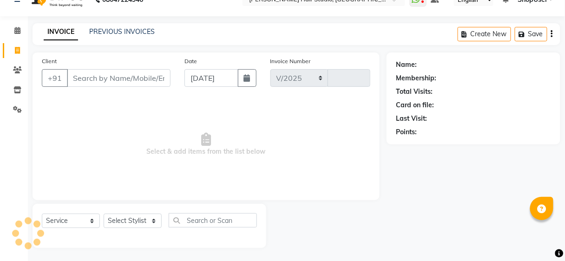
select select "627"
type input "4952"
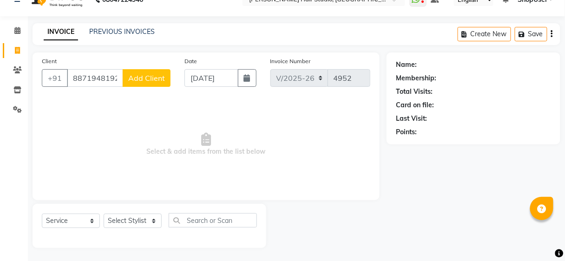
type input "8871948192"
click at [155, 73] on span "Add Client" at bounding box center [146, 77] width 37 height 9
select select "22"
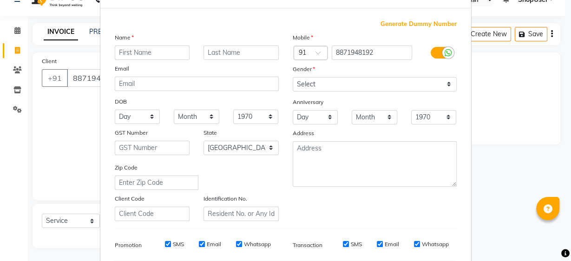
scroll to position [37, 0]
click at [160, 49] on input "text" at bounding box center [152, 53] width 75 height 14
type input "prateek"
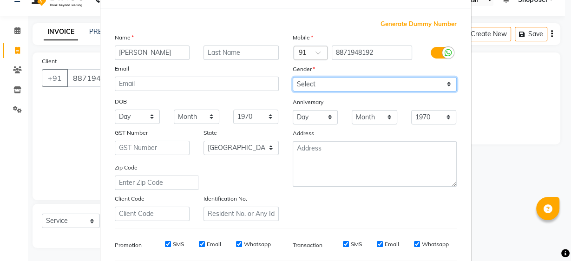
click at [303, 81] on select "Select [DEMOGRAPHIC_DATA] [DEMOGRAPHIC_DATA] Other Prefer Not To Say" at bounding box center [375, 84] width 164 height 14
select select "male"
click at [293, 77] on select "Select [DEMOGRAPHIC_DATA] [DEMOGRAPHIC_DATA] Other Prefer Not To Say" at bounding box center [375, 84] width 164 height 14
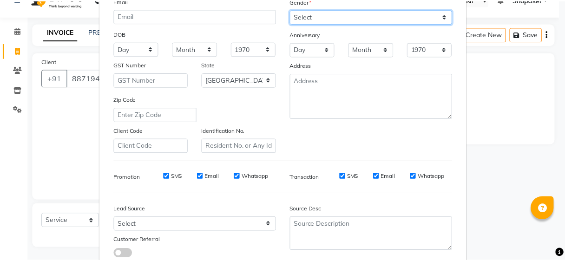
scroll to position [165, 0]
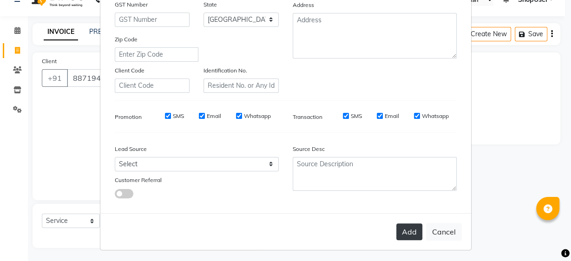
click at [402, 228] on button "Add" at bounding box center [409, 231] width 26 height 17
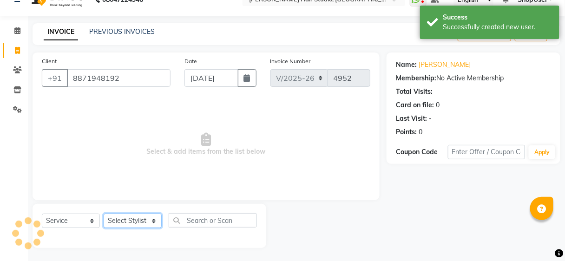
click at [136, 220] on select "Select Stylist [PERSON_NAME] [PERSON_NAME] Avinash [PERSON_NAME] kahde [PERSON_…" at bounding box center [133, 221] width 58 height 14
select select "32802"
click at [104, 214] on select "Select Stylist [PERSON_NAME] [PERSON_NAME] Avinash [PERSON_NAME] kahde [PERSON_…" at bounding box center [133, 221] width 58 height 14
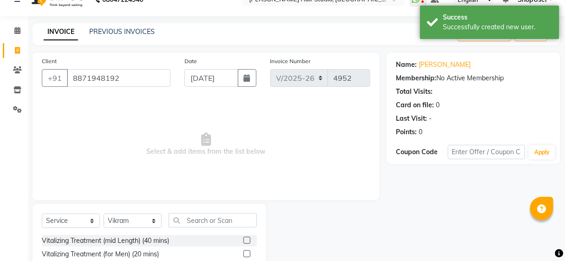
click at [189, 215] on input "text" at bounding box center [213, 220] width 88 height 14
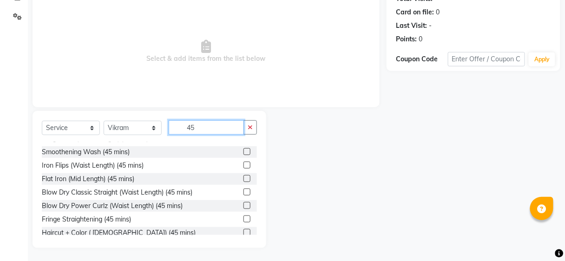
scroll to position [216, 0]
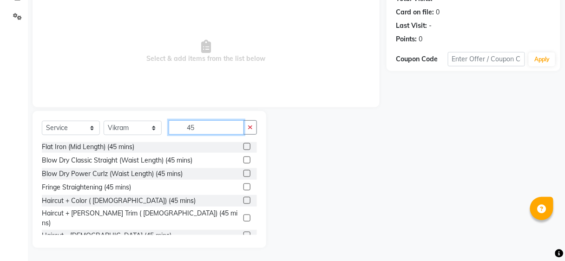
type input "45"
click at [243, 215] on label at bounding box center [246, 218] width 7 height 7
click at [243, 215] on input "checkbox" at bounding box center [246, 218] width 6 height 6
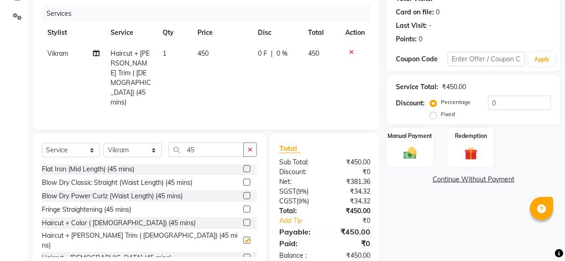
checkbox input "false"
click at [412, 155] on img at bounding box center [410, 153] width 22 height 16
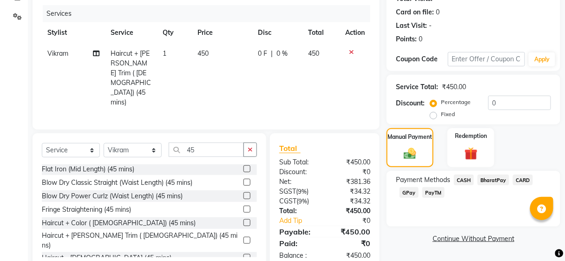
click at [493, 180] on span "BharatPay" at bounding box center [493, 180] width 32 height 11
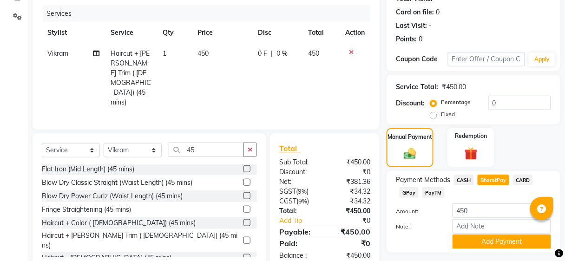
scroll to position [134, 0]
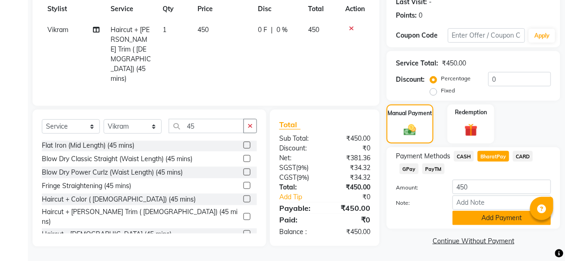
click at [490, 222] on button "Add Payment" at bounding box center [501, 218] width 98 height 14
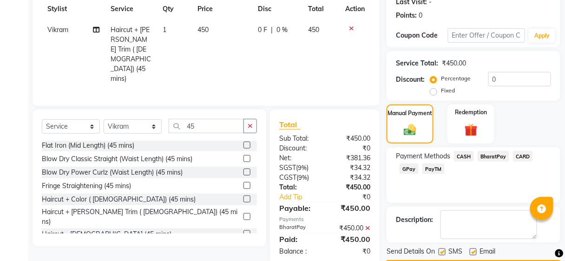
scroll to position [160, 0]
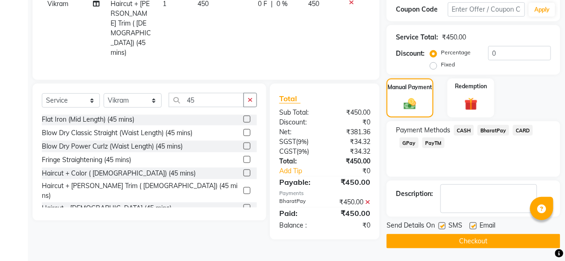
click at [469, 236] on button "Checkout" at bounding box center [473, 241] width 174 height 14
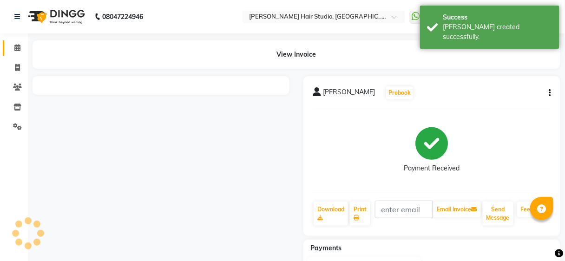
click at [21, 45] on span at bounding box center [17, 48] width 16 height 11
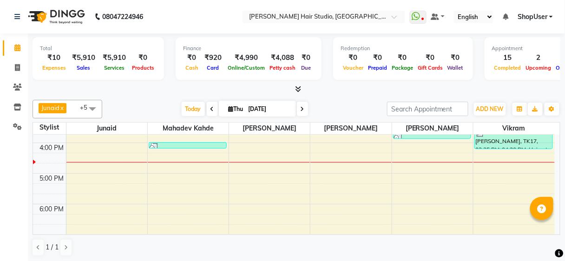
scroll to position [223, 0]
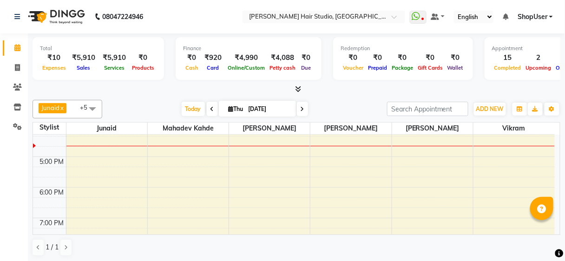
click at [323, 174] on div "9:00 AM 10:00 AM 11:00 AM 12:00 PM 1:00 PM 2:00 PM 3:00 PM 4:00 PM 5:00 PM 6:00…" at bounding box center [294, 126] width 522 height 429
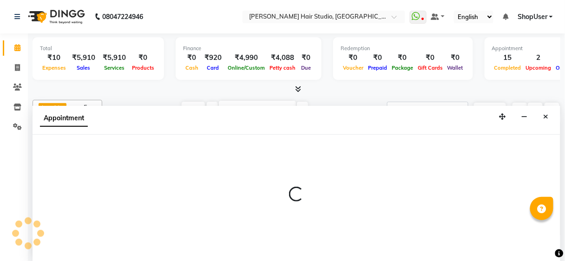
select select "39192"
select select "tentative"
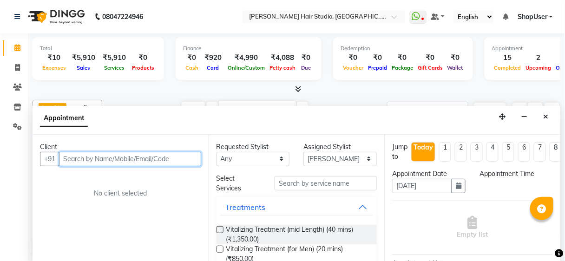
scroll to position [0, 0]
select select "1065"
click at [144, 160] on input "text" at bounding box center [130, 159] width 142 height 14
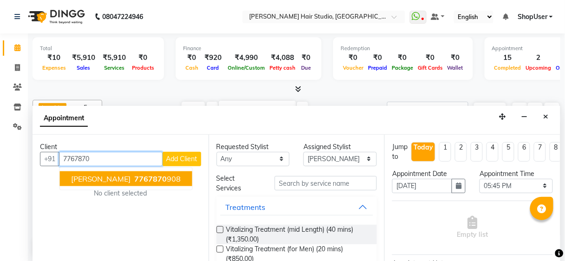
click at [139, 174] on ngb-highlight "7767870 908" at bounding box center [157, 178] width 48 height 9
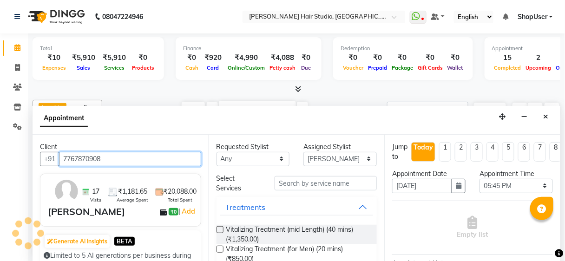
type input "7767870908"
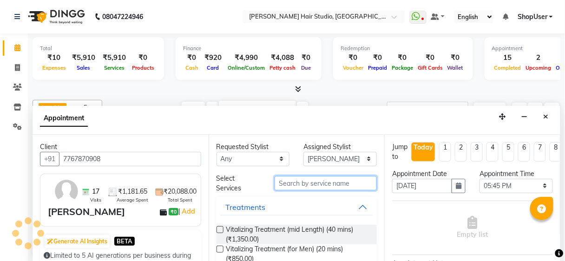
drag, startPoint x: 318, startPoint y: 180, endPoint x: 308, endPoint y: 182, distance: 10.5
click at [318, 180] on input "text" at bounding box center [325, 183] width 102 height 14
click at [308, 182] on input "text" at bounding box center [325, 183] width 102 height 14
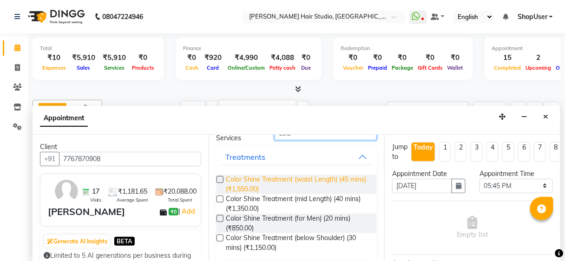
scroll to position [96, 0]
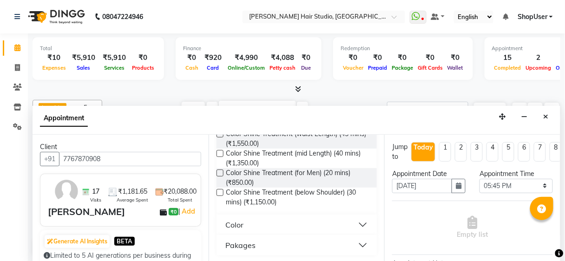
type input "colo"
click at [265, 225] on button "Color" at bounding box center [296, 224] width 153 height 17
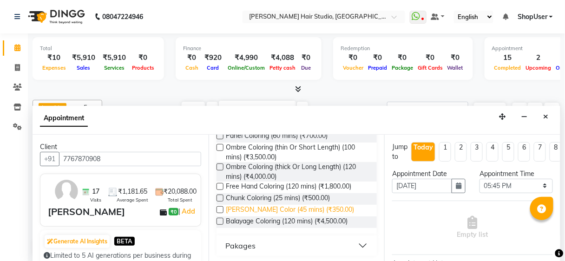
scroll to position [207, 0]
click at [246, 245] on div "Pakages" at bounding box center [241, 245] width 30 height 11
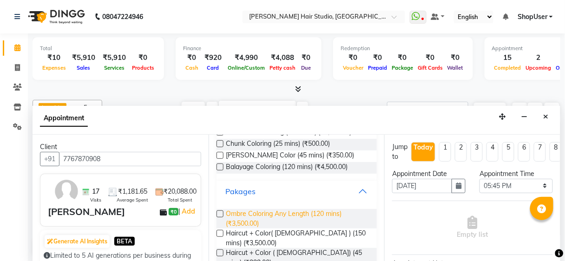
scroll to position [273, 0]
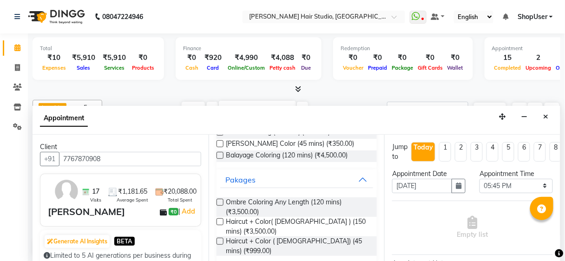
click at [219, 238] on label at bounding box center [219, 241] width 7 height 7
click at [219, 239] on input "checkbox" at bounding box center [219, 242] width 6 height 6
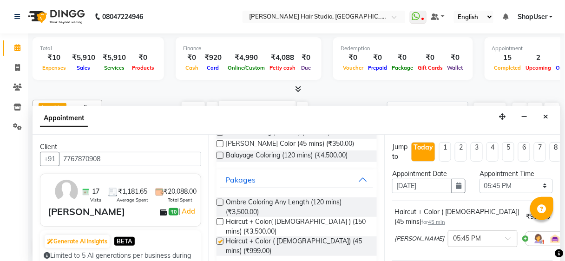
checkbox input "false"
click at [526, 183] on select "Select 10:00 AM 10:15 AM 10:30 AM 10:45 AM 11:00 AM 11:15 AM 11:30 AM 11:45 AM …" at bounding box center [515, 186] width 73 height 14
click at [479, 179] on select "Select 10:00 AM 10:15 AM 10:30 AM 10:45 AM 11:00 AM 11:15 AM 11:30 AM 11:45 AM …" at bounding box center [515, 186] width 73 height 14
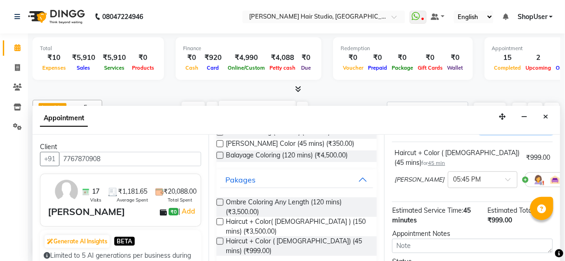
scroll to position [149, 0]
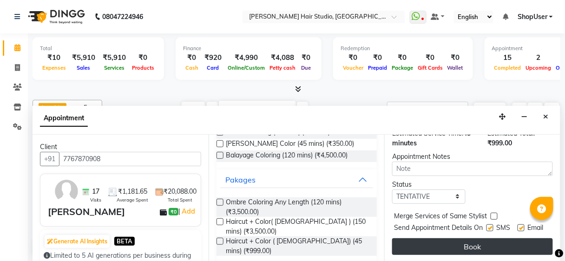
click at [469, 238] on button "Book" at bounding box center [472, 246] width 161 height 17
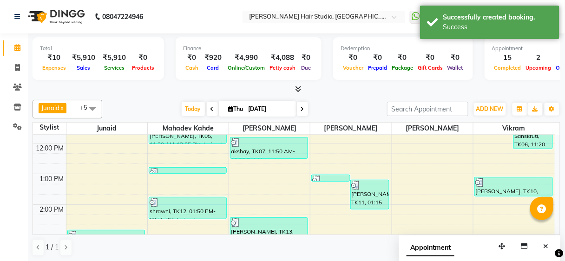
scroll to position [74, 0]
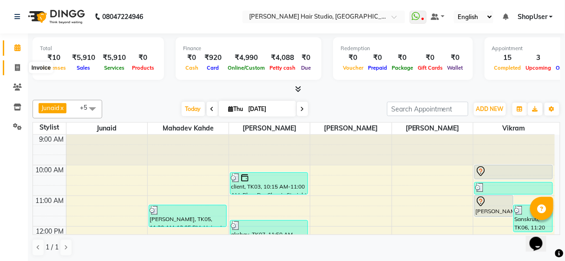
drag, startPoint x: 10, startPoint y: 68, endPoint x: 18, endPoint y: 70, distance: 8.5
click at [22, 70] on span at bounding box center [17, 68] width 16 height 11
select select "service"
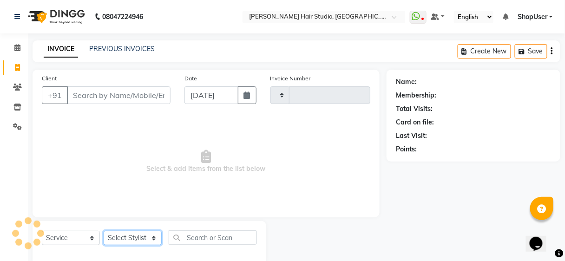
click at [144, 231] on select "Select Stylist" at bounding box center [133, 238] width 58 height 14
select select "627"
type input "4953"
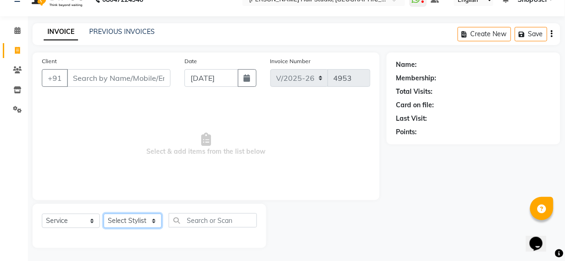
select select "80555"
click at [104, 214] on select "Select Stylist [PERSON_NAME] [PERSON_NAME] Avinash [PERSON_NAME] kahde [PERSON_…" at bounding box center [133, 221] width 58 height 14
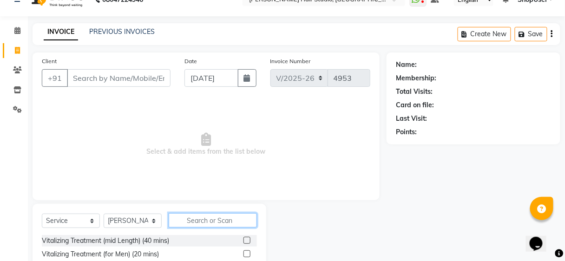
click at [202, 220] on input "text" at bounding box center [213, 220] width 88 height 14
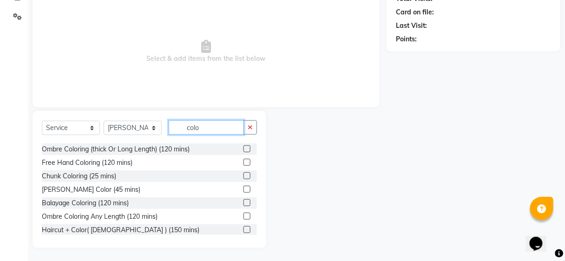
scroll to position [95, 0]
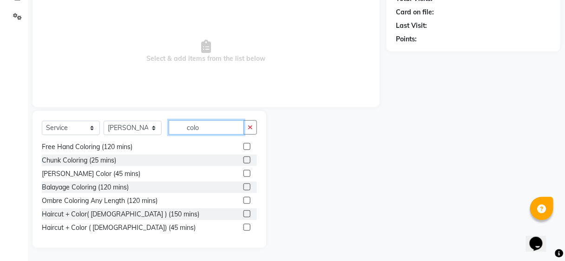
type input "colo"
click at [243, 226] on label at bounding box center [246, 227] width 7 height 7
click at [243, 226] on input "checkbox" at bounding box center [246, 228] width 6 height 6
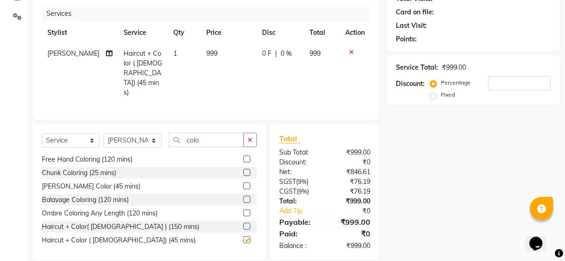
checkbox input "false"
click at [245, 133] on button "button" at bounding box center [249, 140] width 13 height 14
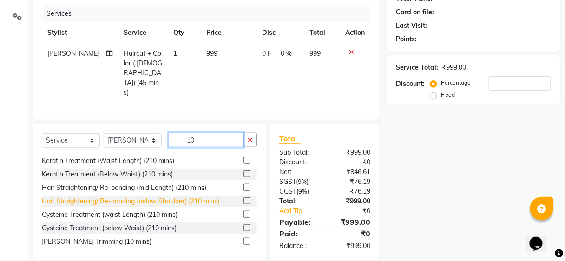
scroll to position [157, 0]
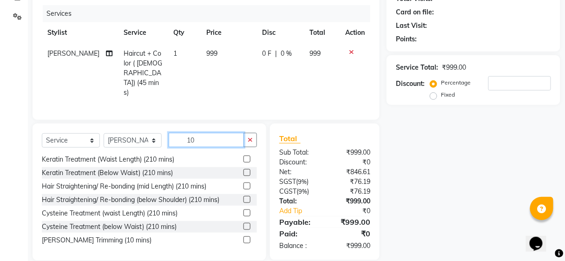
type input "10"
drag, startPoint x: 238, startPoint y: 226, endPoint x: 235, endPoint y: 219, distance: 7.7
click at [243, 236] on label at bounding box center [246, 239] width 7 height 7
click at [243, 237] on input "checkbox" at bounding box center [246, 240] width 6 height 6
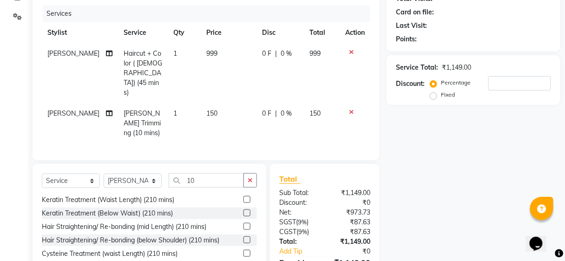
checkbox input "false"
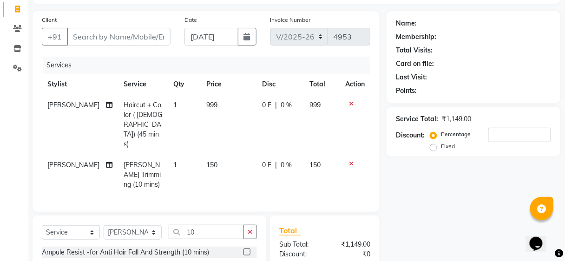
scroll to position [0, 0]
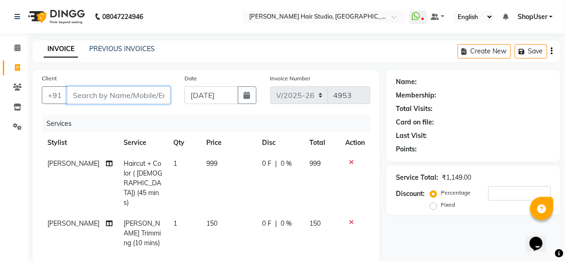
click at [157, 98] on input "Client" at bounding box center [119, 95] width 104 height 18
type input "9"
type input "0"
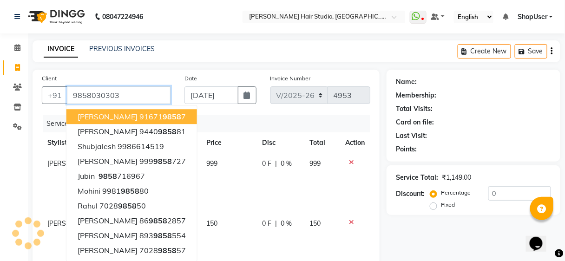
type input "9858030303"
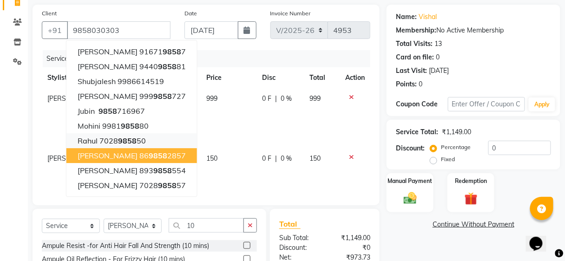
scroll to position [74, 0]
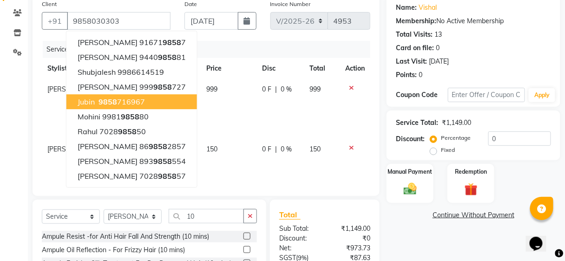
click at [243, 48] on div "Services" at bounding box center [210, 49] width 334 height 17
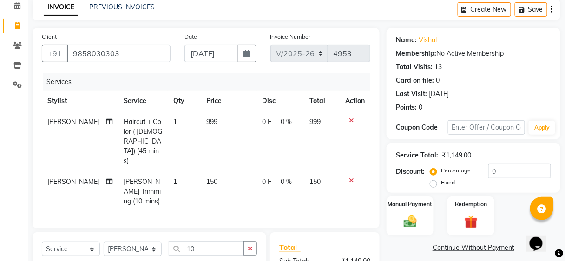
scroll to position [28, 0]
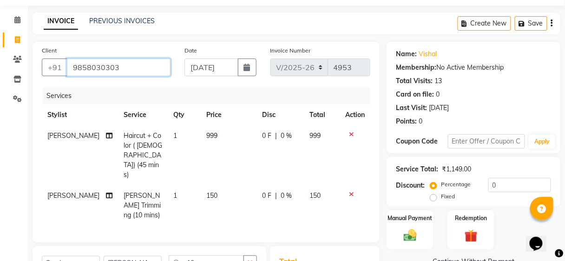
drag, startPoint x: 70, startPoint y: 64, endPoint x: 152, endPoint y: 61, distance: 81.8
click at [152, 61] on input "9858030303" at bounding box center [119, 68] width 104 height 18
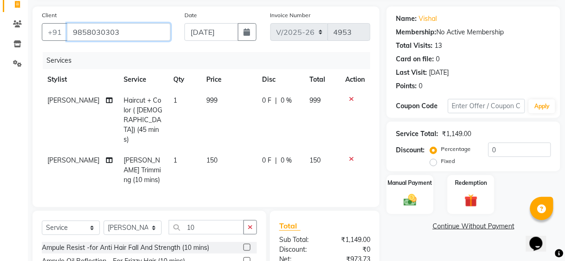
scroll to position [139, 0]
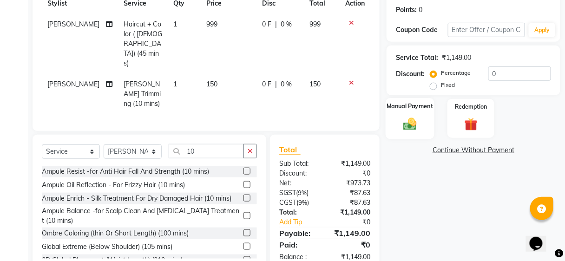
click at [413, 125] on img at bounding box center [410, 124] width 22 height 16
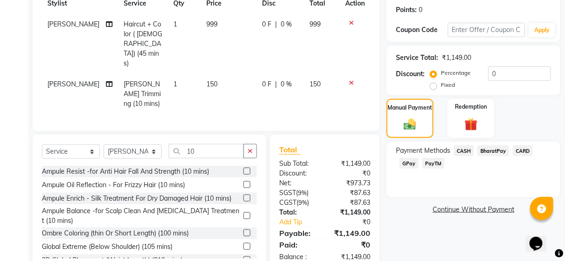
click at [499, 153] on span "BharatPay" at bounding box center [493, 150] width 32 height 11
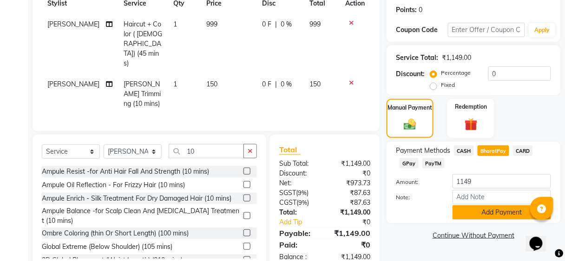
click at [493, 215] on button "Add Payment" at bounding box center [501, 212] width 98 height 14
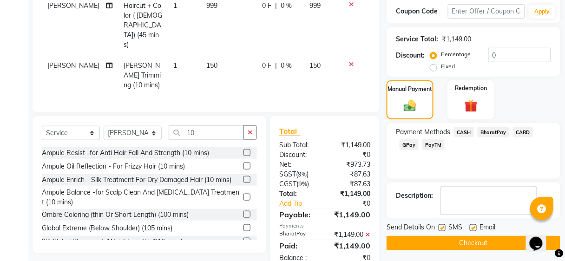
scroll to position [168, 0]
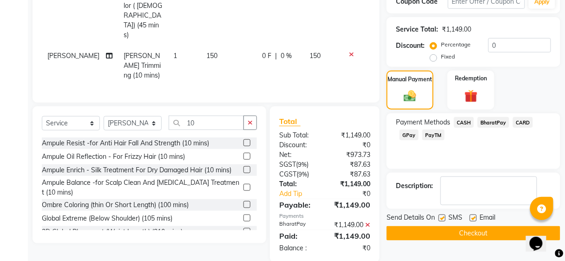
click at [487, 229] on button "Checkout" at bounding box center [473, 233] width 174 height 14
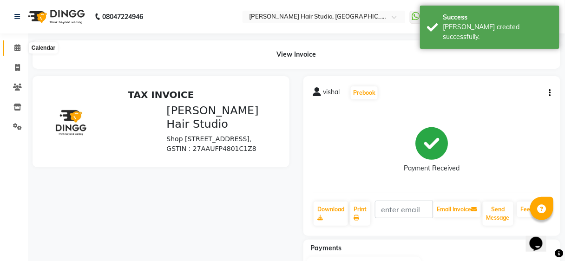
click at [13, 48] on span at bounding box center [17, 48] width 16 height 11
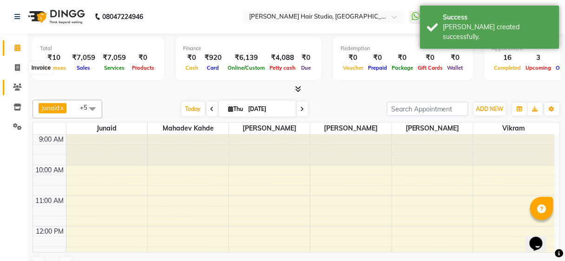
click at [17, 89] on icon at bounding box center [17, 87] width 9 height 7
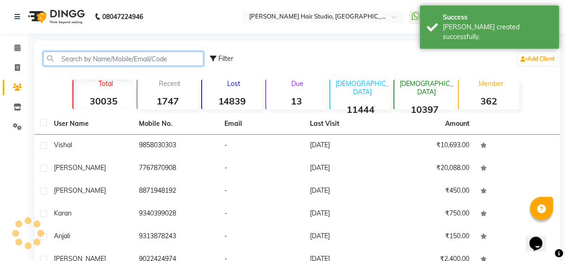
click at [117, 61] on input "text" at bounding box center [123, 59] width 160 height 14
paste input "9858030303"
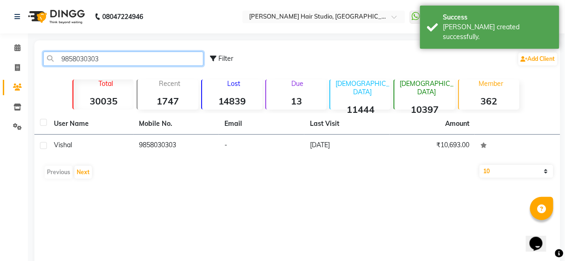
type input "9858030303"
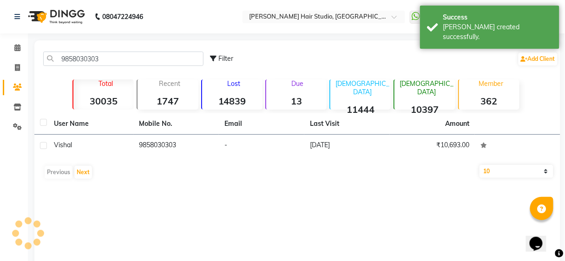
click at [241, 132] on th "Email" at bounding box center [261, 123] width 85 height 21
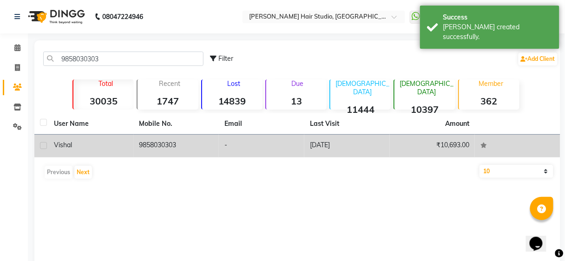
click at [244, 143] on td "-" at bounding box center [261, 146] width 85 height 23
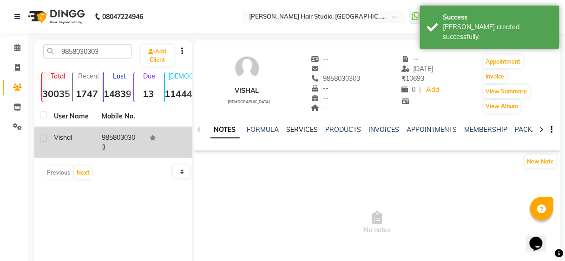
click at [301, 128] on link "SERVICES" at bounding box center [303, 129] width 32 height 8
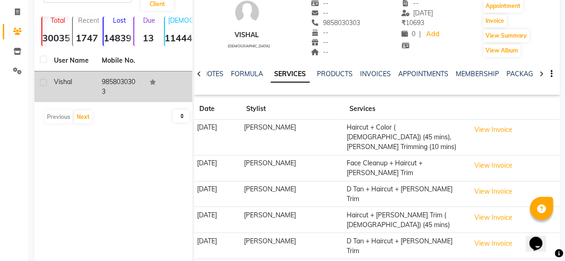
scroll to position [72, 0]
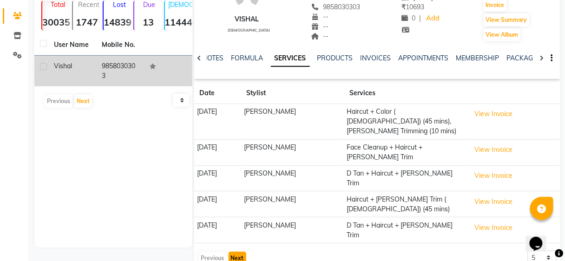
click at [238, 252] on button "Next" at bounding box center [237, 258] width 18 height 13
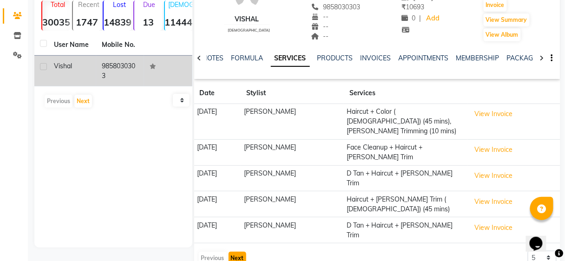
click at [230, 252] on button "Next" at bounding box center [237, 258] width 18 height 13
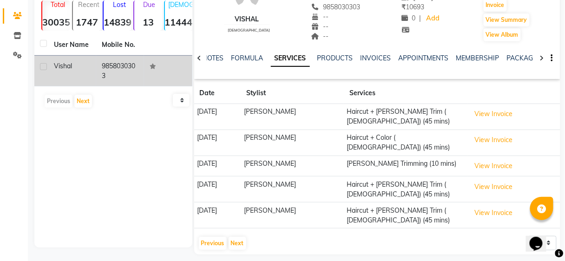
click at [239, 228] on div "vishal [DEMOGRAPHIC_DATA] -- -- 9858030303 -- -- -- -- [DATE] ₹ 10693 0 | Add A…" at bounding box center [377, 112] width 366 height 286
click at [238, 237] on button "Next" at bounding box center [237, 243] width 18 height 13
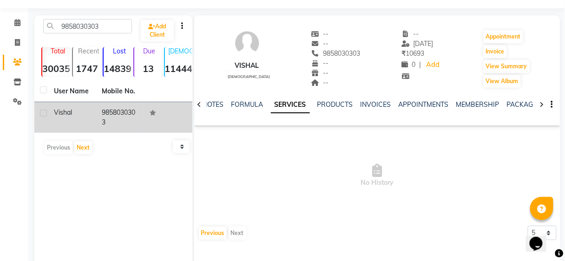
scroll to position [0, 0]
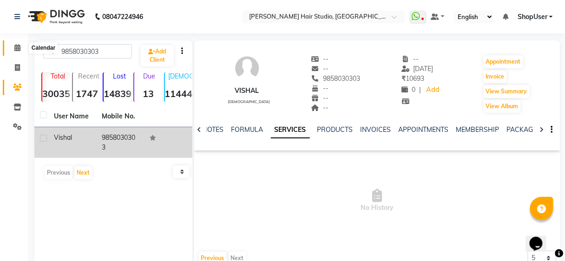
click at [18, 49] on icon at bounding box center [17, 47] width 6 height 7
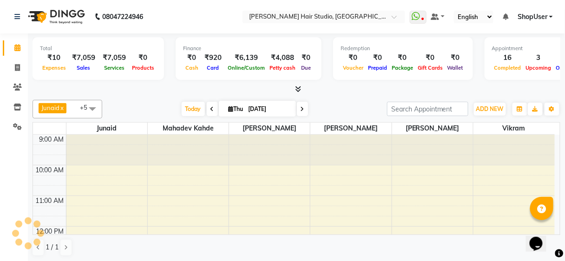
click at [18, 50] on icon at bounding box center [17, 47] width 6 height 7
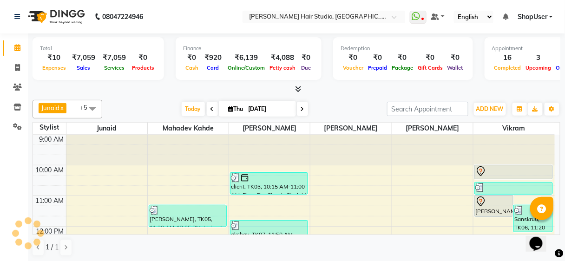
scroll to position [241, 0]
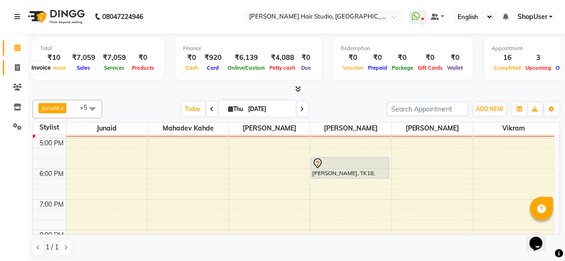
click at [16, 68] on icon at bounding box center [17, 67] width 5 height 7
select select "service"
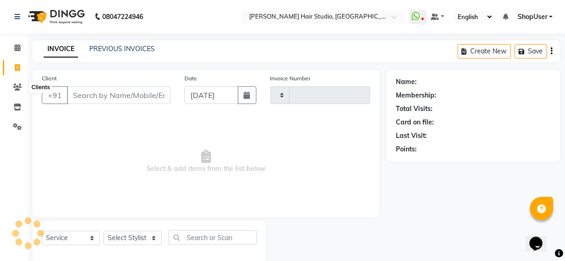
type input "4954"
select select "627"
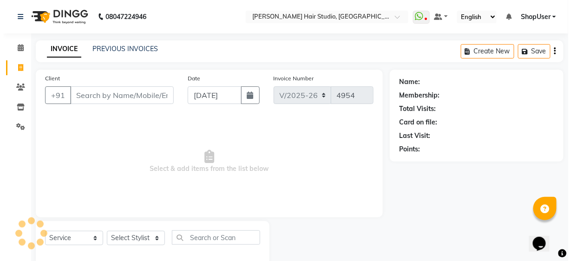
scroll to position [17, 0]
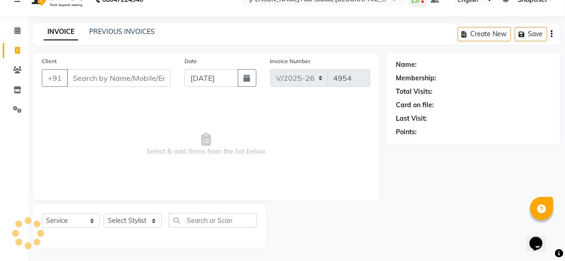
click at [104, 74] on input "Client" at bounding box center [119, 78] width 104 height 18
type input "9"
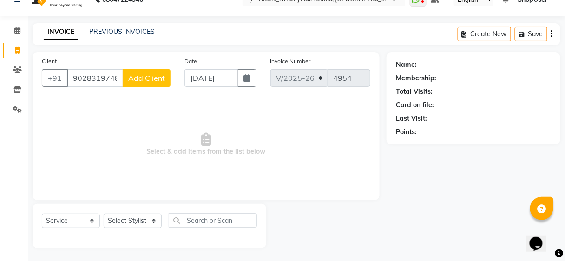
type input "9028319748"
click at [164, 75] on span "Add Client" at bounding box center [146, 77] width 37 height 9
select select "22"
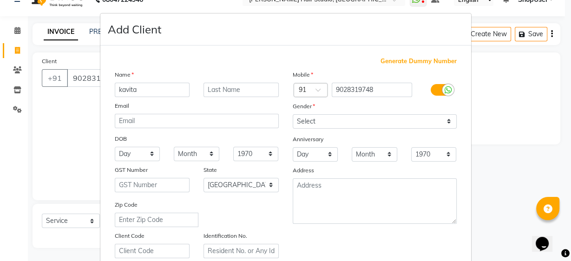
type input "kavita"
click at [359, 124] on select "Select [DEMOGRAPHIC_DATA] [DEMOGRAPHIC_DATA] Other Prefer Not To Say" at bounding box center [375, 121] width 164 height 14
select select "[DEMOGRAPHIC_DATA]"
click at [293, 114] on select "Select [DEMOGRAPHIC_DATA] [DEMOGRAPHIC_DATA] Other Prefer Not To Say" at bounding box center [375, 121] width 164 height 14
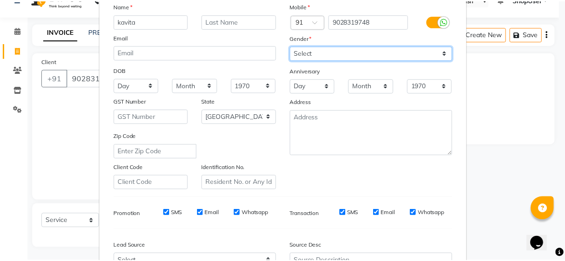
scroll to position [165, 0]
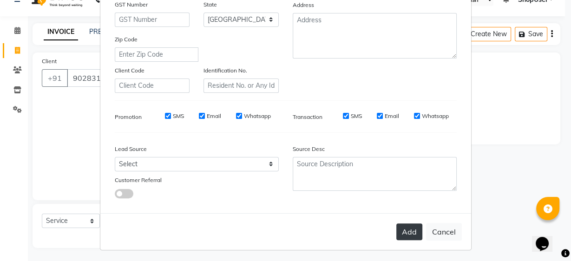
click at [405, 225] on button "Add" at bounding box center [409, 231] width 26 height 17
select select
select select "null"
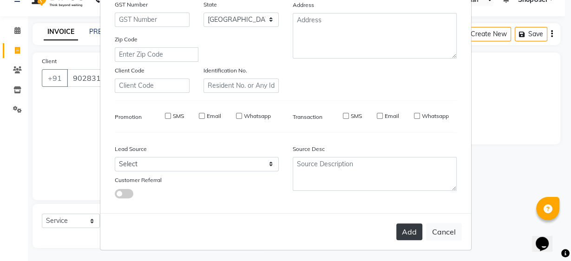
select select
checkbox input "false"
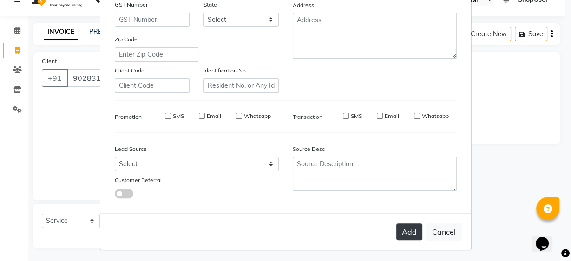
checkbox input "false"
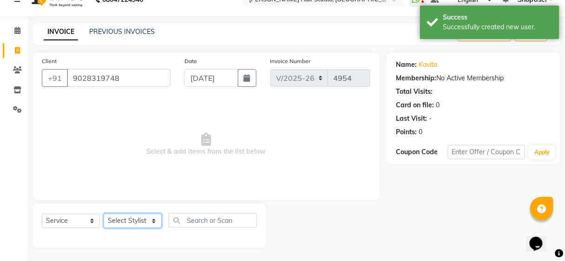
click at [152, 221] on select "Select Stylist [PERSON_NAME] [PERSON_NAME] Avinash [PERSON_NAME] kahde [PERSON_…" at bounding box center [133, 221] width 58 height 14
select select "86031"
click at [104, 214] on select "Select Stylist [PERSON_NAME] [PERSON_NAME] Avinash [PERSON_NAME] kahde [PERSON_…" at bounding box center [133, 221] width 58 height 14
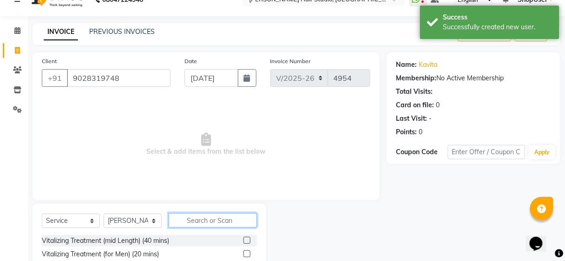
click at [193, 214] on input "text" at bounding box center [213, 220] width 88 height 14
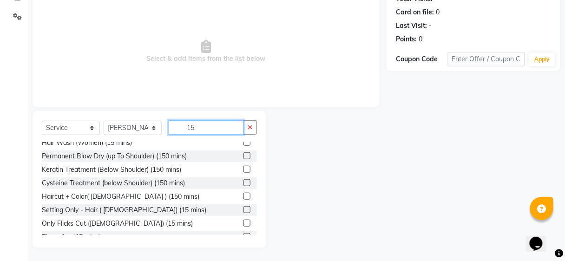
scroll to position [28, 0]
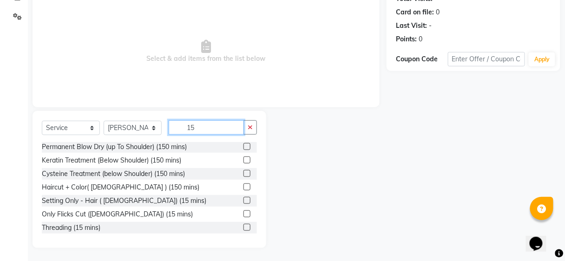
type input "15"
click at [244, 225] on label at bounding box center [246, 227] width 7 height 7
click at [244, 225] on input "checkbox" at bounding box center [246, 228] width 6 height 6
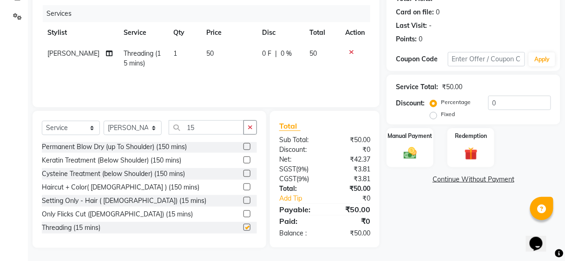
checkbox input "false"
click at [224, 69] on td "50" at bounding box center [229, 58] width 56 height 31
select select "86031"
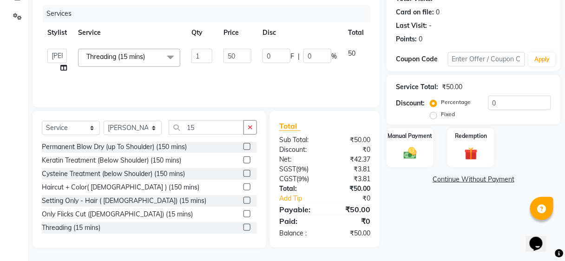
click at [252, 51] on td "50" at bounding box center [237, 60] width 39 height 35
click at [239, 53] on input "50" at bounding box center [237, 56] width 28 height 14
type input "5"
type input "100"
click at [263, 25] on th "Disc" at bounding box center [299, 32] width 85 height 21
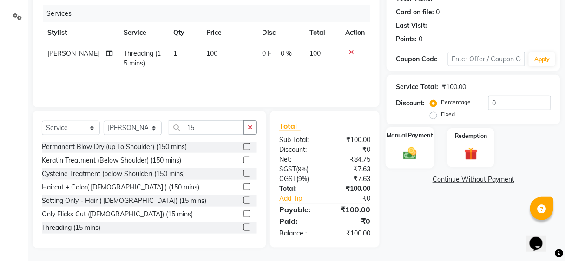
click at [415, 155] on img at bounding box center [410, 153] width 22 height 16
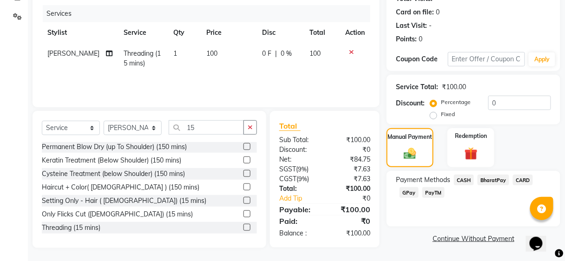
click at [494, 178] on span "BharatPay" at bounding box center [493, 180] width 32 height 11
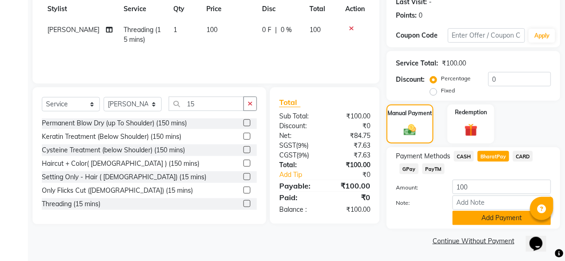
click at [499, 216] on button "Add Payment" at bounding box center [501, 218] width 98 height 14
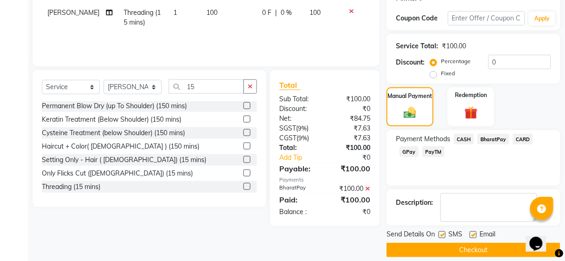
scroll to position [160, 0]
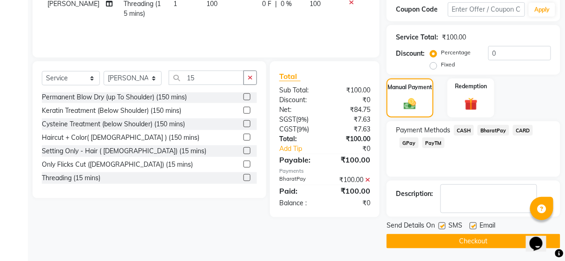
click at [503, 242] on button "Checkout" at bounding box center [473, 241] width 174 height 14
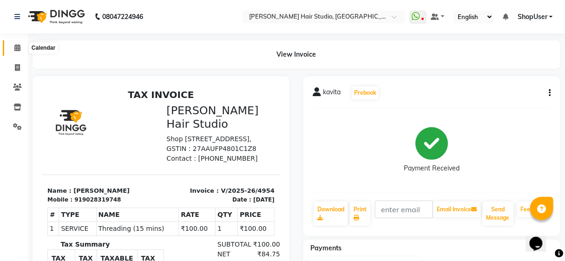
drag, startPoint x: 9, startPoint y: 48, endPoint x: 24, endPoint y: 48, distance: 14.9
click at [9, 48] on span at bounding box center [17, 48] width 16 height 11
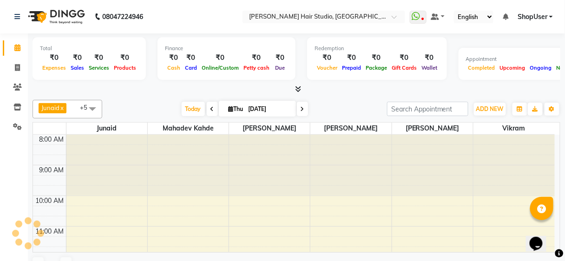
click at [24, 48] on span at bounding box center [17, 48] width 16 height 11
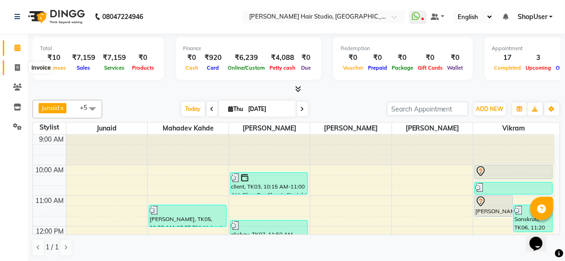
click at [16, 67] on icon at bounding box center [17, 67] width 5 height 7
select select "service"
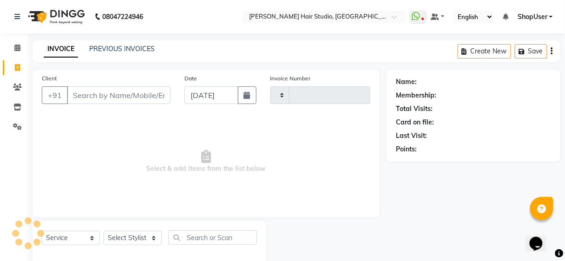
click at [16, 67] on ul "Calendar Invoice Clients Inventory Settings Completed InProgress Upcoming Dropp…" at bounding box center [14, 90] width 28 height 104
select select "627"
type input "4955"
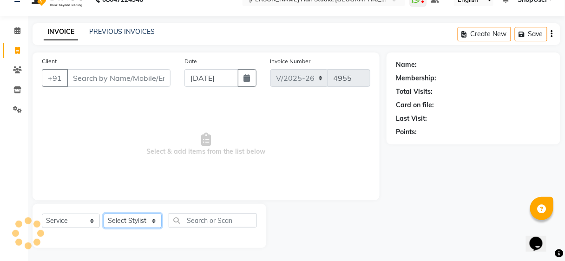
click at [141, 221] on select "Select Stylist" at bounding box center [133, 221] width 58 height 14
select select "81286"
click at [104, 214] on select "Select Stylist [PERSON_NAME] [PERSON_NAME] Avinash [PERSON_NAME] kahde [PERSON_…" at bounding box center [133, 221] width 58 height 14
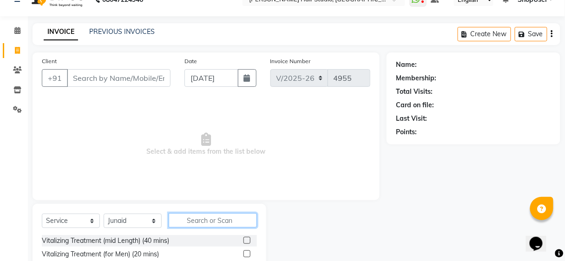
click at [223, 224] on input "text" at bounding box center [213, 220] width 88 height 14
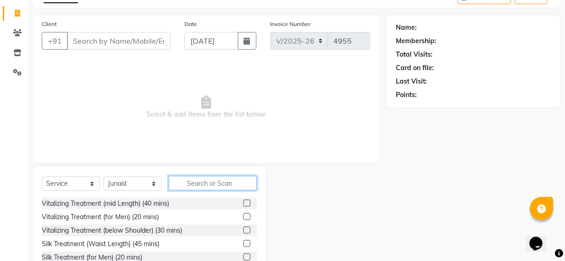
scroll to position [36, 0]
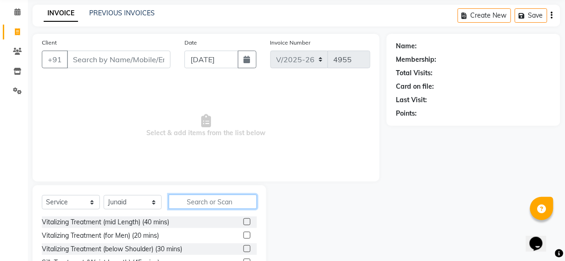
click at [227, 201] on input "text" at bounding box center [213, 202] width 88 height 14
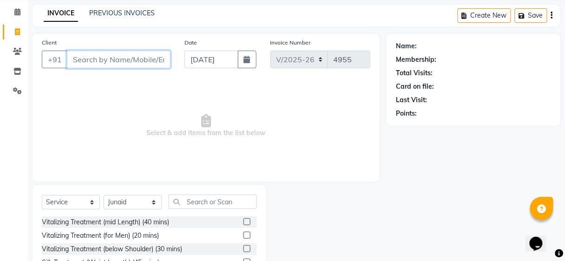
click at [126, 58] on input "Client" at bounding box center [119, 60] width 104 height 18
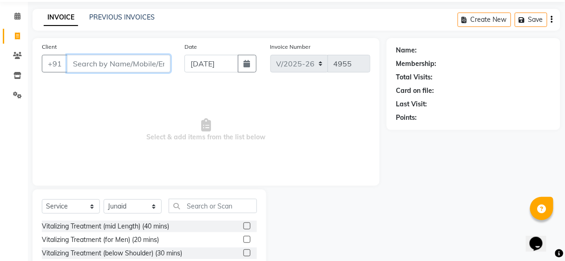
scroll to position [0, 0]
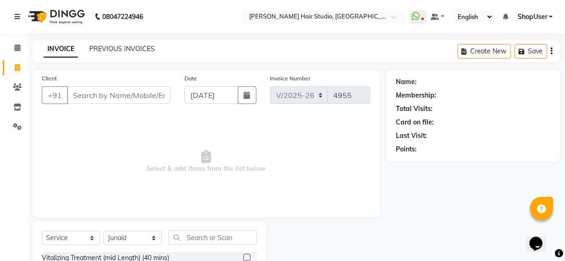
click at [110, 64] on main "INVOICE PREVIOUS INVOICES Create New Save Client +91 Date [DATE] Invoice Number…" at bounding box center [296, 206] width 537 height 332
click at [110, 99] on input "Client" at bounding box center [119, 95] width 104 height 18
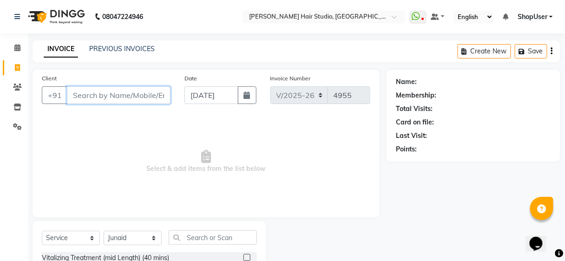
click at [112, 96] on input "Client" at bounding box center [119, 95] width 104 height 18
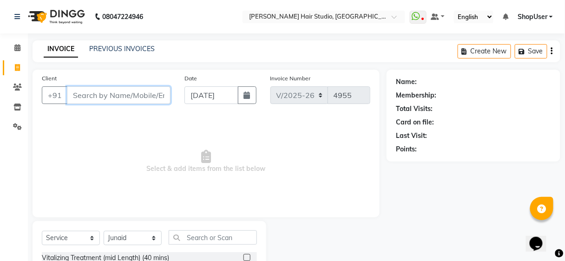
click at [112, 96] on input "Client" at bounding box center [119, 95] width 104 height 18
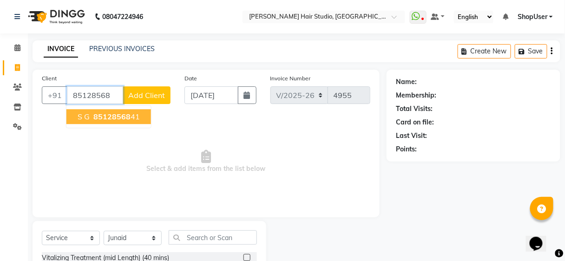
click at [117, 118] on span "85128568" at bounding box center [111, 116] width 37 height 9
type input "8512856841"
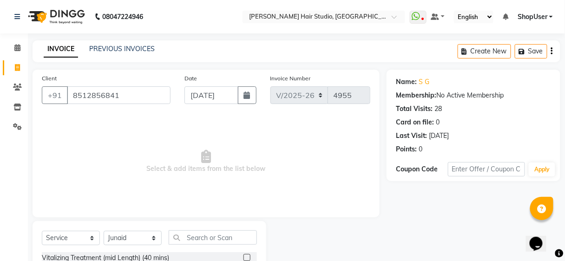
scroll to position [110, 0]
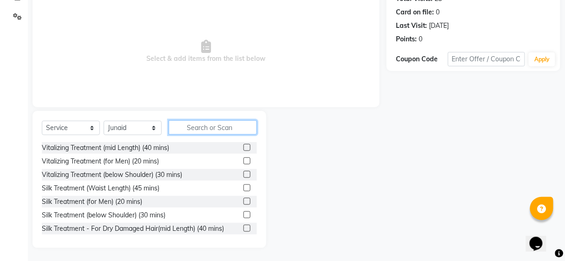
click at [212, 126] on input "text" at bounding box center [213, 127] width 88 height 14
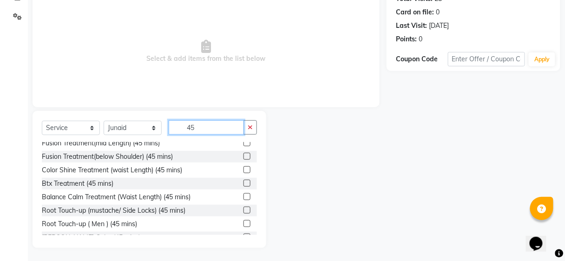
scroll to position [216, 0]
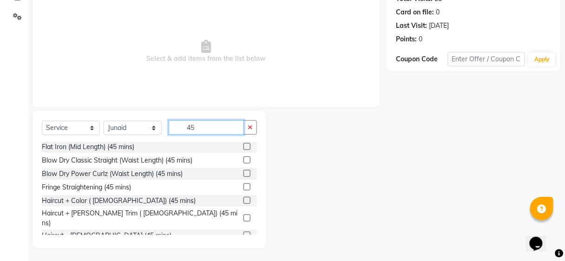
type input "45"
click at [243, 215] on label at bounding box center [246, 218] width 7 height 7
click at [243, 215] on input "checkbox" at bounding box center [246, 218] width 6 height 6
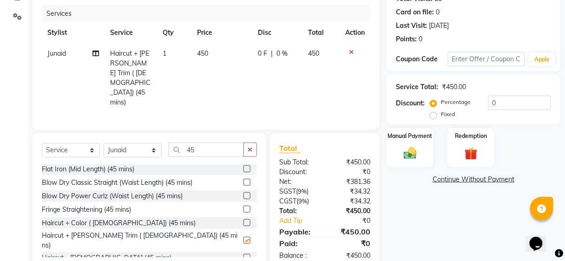
checkbox input "false"
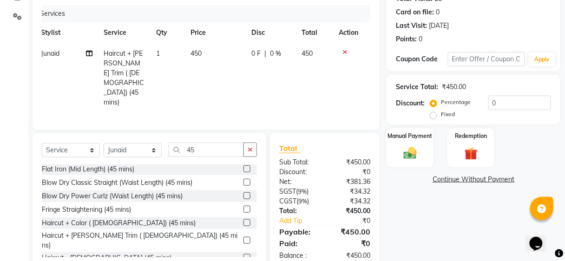
scroll to position [0, 0]
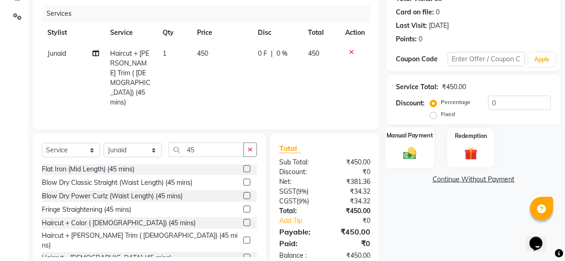
click at [423, 154] on div "Manual Payment" at bounding box center [409, 147] width 49 height 41
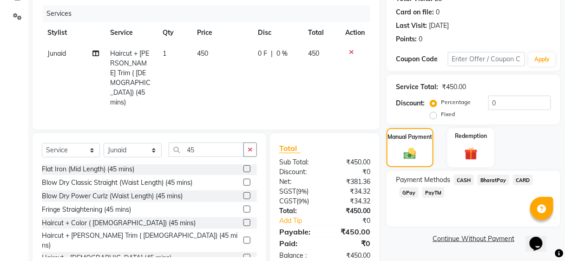
click at [490, 176] on span "BharatPay" at bounding box center [493, 180] width 32 height 11
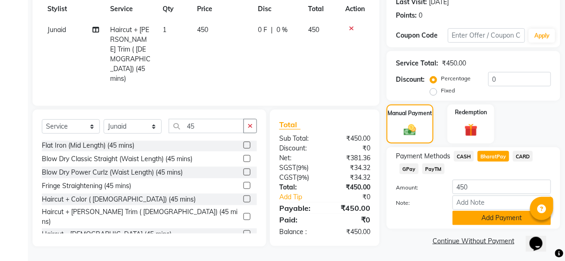
scroll to position [134, 0]
click at [490, 214] on button "Add Payment" at bounding box center [501, 218] width 98 height 14
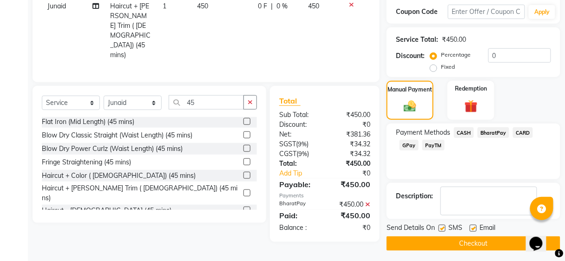
scroll to position [160, 0]
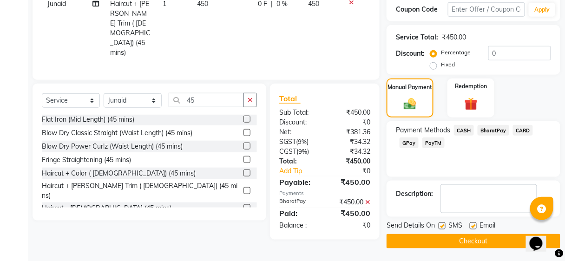
click at [478, 243] on button "Checkout" at bounding box center [473, 241] width 174 height 14
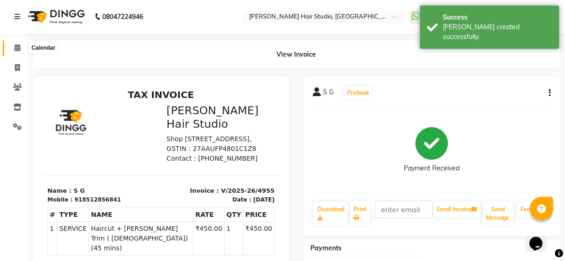
click at [19, 44] on span at bounding box center [17, 48] width 16 height 11
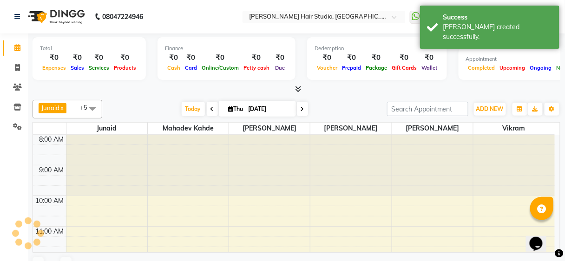
click at [19, 44] on span at bounding box center [17, 48] width 16 height 11
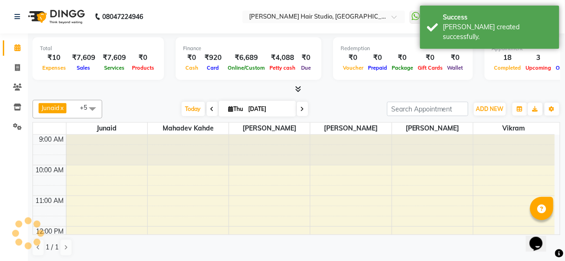
click at [19, 44] on span at bounding box center [17, 48] width 16 height 11
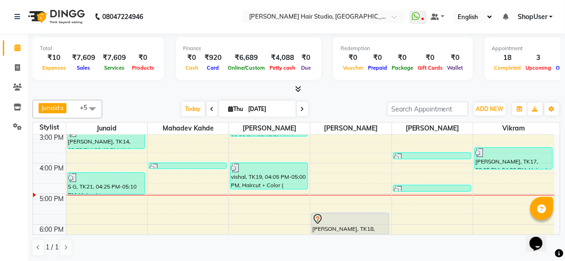
scroll to position [223, 0]
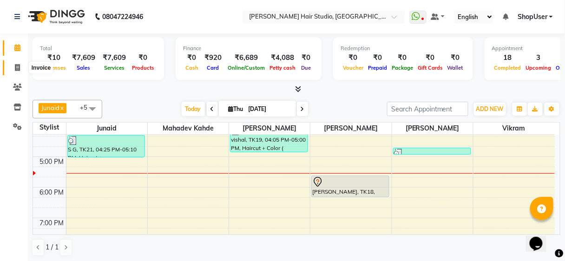
click at [13, 66] on span at bounding box center [17, 68] width 16 height 11
select select "service"
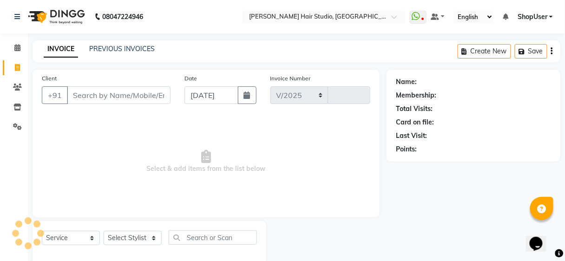
select select "627"
type input "4956"
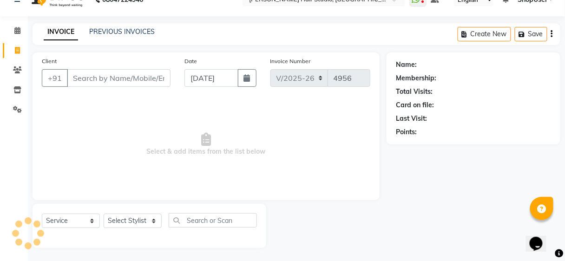
click at [123, 79] on input "Client" at bounding box center [119, 78] width 104 height 18
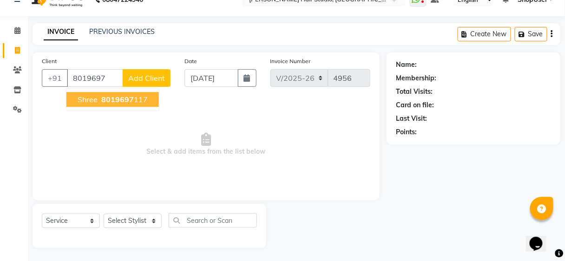
click at [127, 101] on span "8019697" at bounding box center [117, 99] width 33 height 9
type input "8019697117"
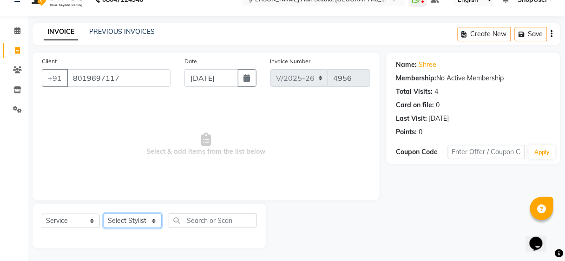
click at [142, 223] on select "Select Stylist [PERSON_NAME] [PERSON_NAME] Avinash [PERSON_NAME] kahde [PERSON_…" at bounding box center [133, 221] width 58 height 14
select select "86031"
click at [104, 214] on select "Select Stylist [PERSON_NAME] [PERSON_NAME] Avinash [PERSON_NAME] kahde [PERSON_…" at bounding box center [133, 221] width 58 height 14
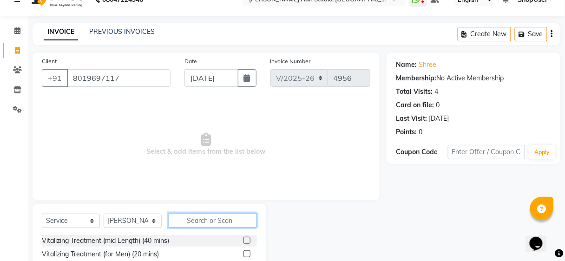
click at [215, 222] on input "text" at bounding box center [213, 220] width 88 height 14
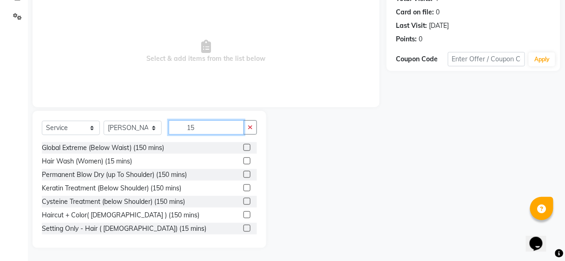
scroll to position [28, 0]
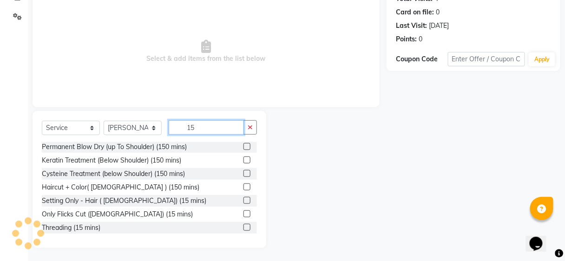
type input "15"
click at [243, 225] on label at bounding box center [246, 227] width 7 height 7
click at [243, 225] on input "checkbox" at bounding box center [246, 228] width 6 height 6
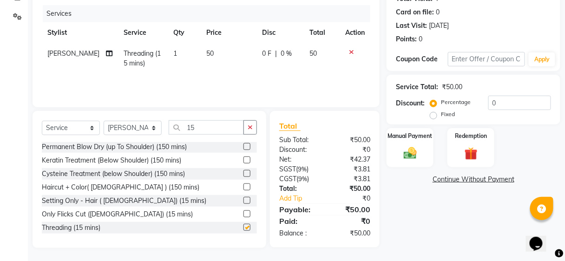
checkbox input "false"
click at [436, 153] on div "Manual Payment Redemption" at bounding box center [473, 147] width 188 height 39
click at [422, 149] on div "Manual Payment" at bounding box center [409, 147] width 49 height 41
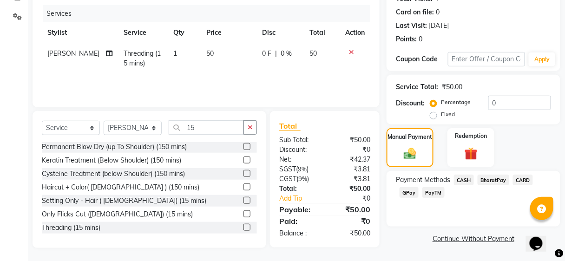
click at [489, 179] on span "BharatPay" at bounding box center [493, 180] width 32 height 11
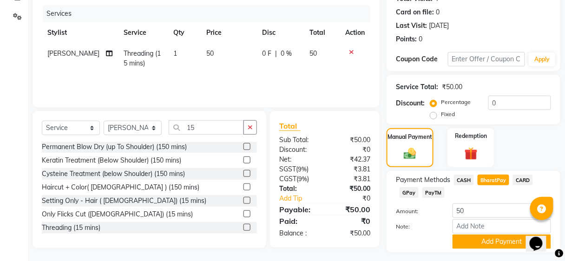
scroll to position [134, 0]
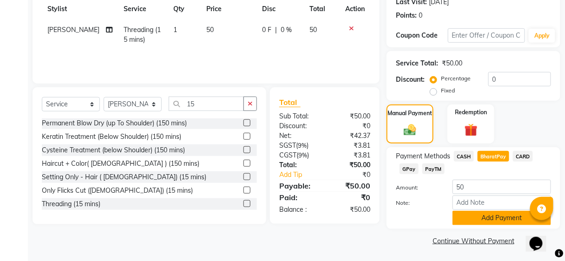
click at [493, 215] on button "Add Payment" at bounding box center [501, 218] width 98 height 14
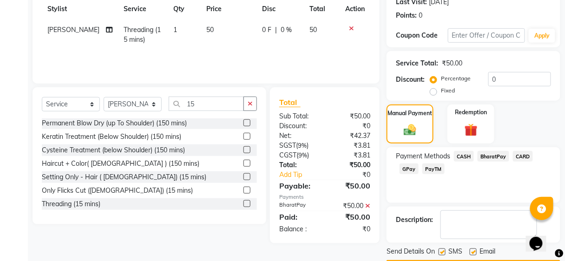
scroll to position [160, 0]
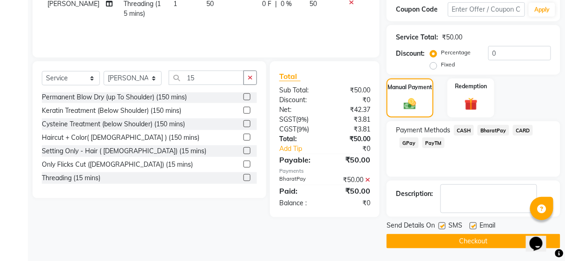
click at [489, 237] on button "Checkout" at bounding box center [473, 241] width 174 height 14
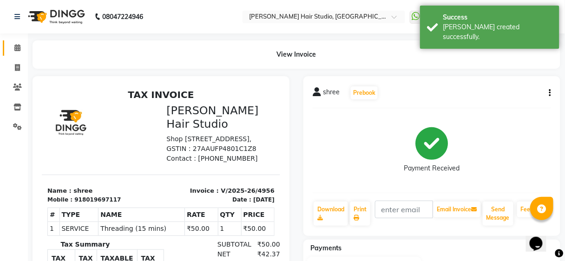
click at [17, 47] on icon at bounding box center [17, 47] width 6 height 7
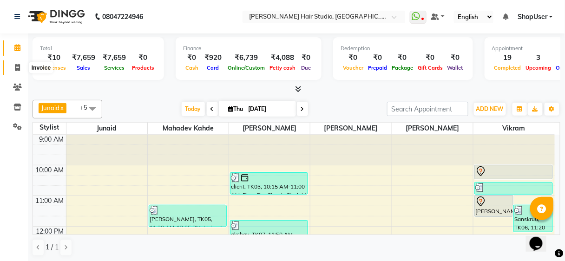
click at [15, 68] on icon at bounding box center [17, 67] width 5 height 7
select select "service"
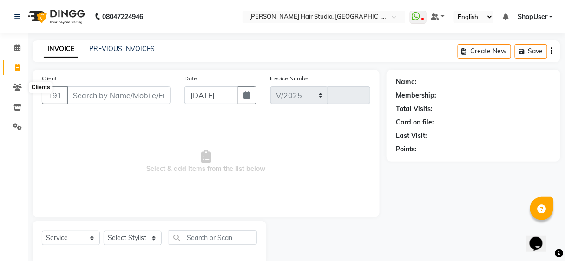
select select "627"
type input "4957"
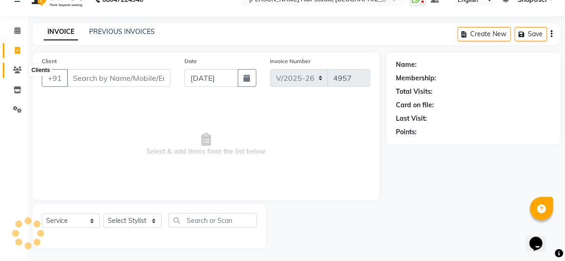
click at [15, 68] on icon at bounding box center [17, 69] width 9 height 7
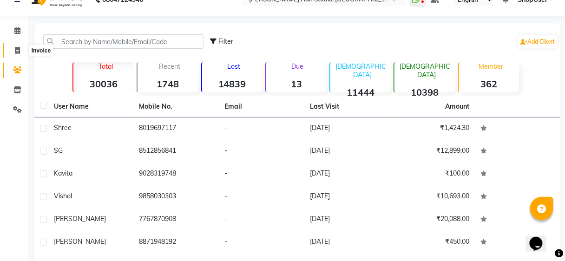
click at [12, 48] on span at bounding box center [17, 51] width 16 height 11
select select "service"
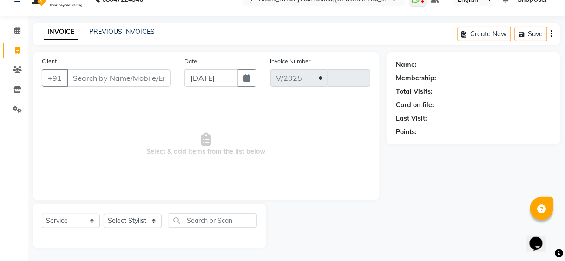
select select "627"
type input "4957"
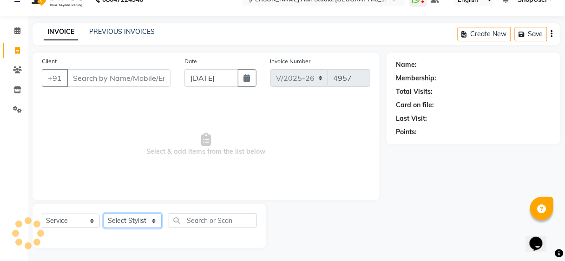
click at [144, 220] on select "Select Stylist" at bounding box center [133, 221] width 58 height 14
select select "39192"
click at [104, 214] on select "Select Stylist [PERSON_NAME] [PERSON_NAME] Avinash [PERSON_NAME] kahde [PERSON_…" at bounding box center [133, 221] width 58 height 14
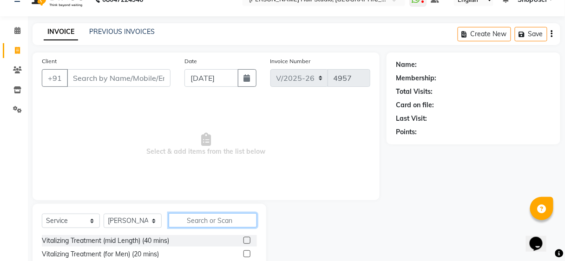
click at [215, 216] on input "text" at bounding box center [213, 220] width 88 height 14
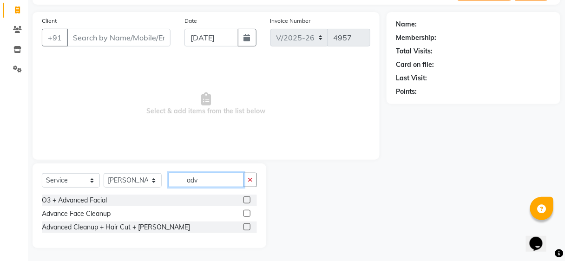
type input "adv"
click at [247, 199] on label at bounding box center [246, 199] width 7 height 7
click at [247, 199] on input "checkbox" at bounding box center [246, 200] width 6 height 6
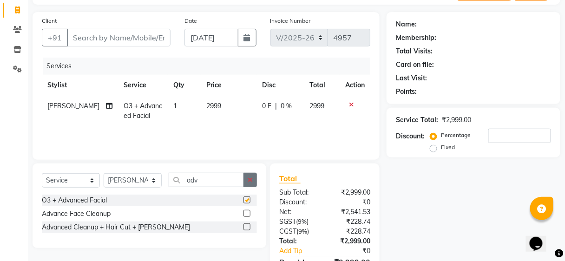
checkbox input "false"
click at [253, 184] on button "button" at bounding box center [249, 180] width 13 height 14
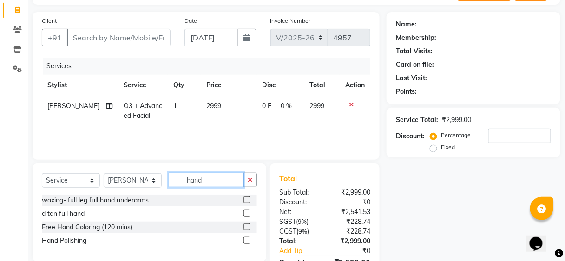
type input "hand"
click at [247, 211] on label at bounding box center [246, 213] width 7 height 7
click at [247, 211] on input "checkbox" at bounding box center [246, 214] width 6 height 6
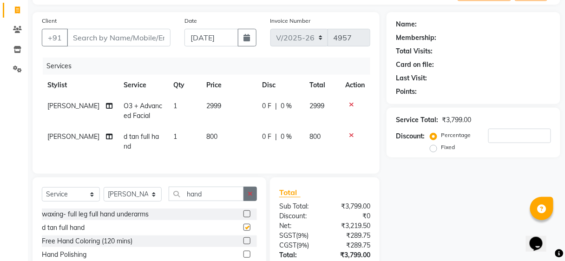
checkbox input "false"
click at [246, 200] on button "button" at bounding box center [249, 194] width 13 height 14
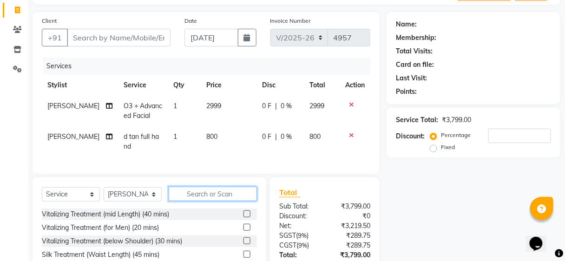
scroll to position [95, 0]
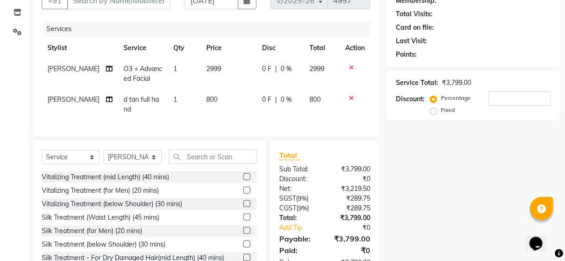
click at [351, 98] on icon at bounding box center [351, 98] width 5 height 7
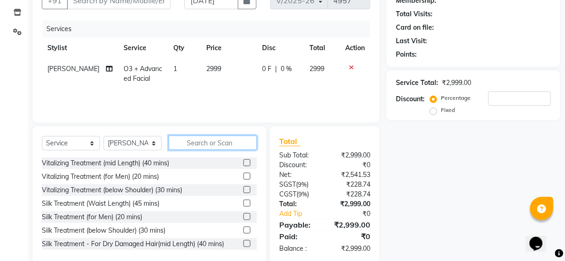
click at [242, 143] on input "text" at bounding box center [213, 143] width 88 height 14
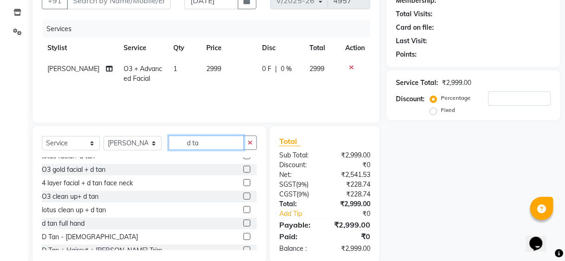
scroll to position [111, 0]
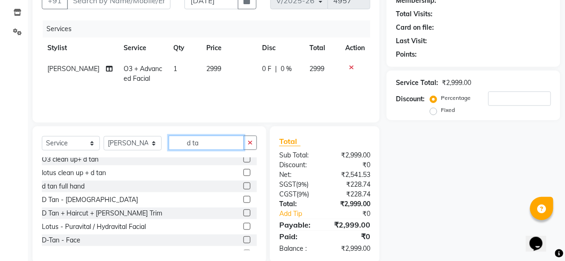
type input "d ta"
click at [243, 197] on label at bounding box center [246, 199] width 7 height 7
click at [243, 197] on input "checkbox" at bounding box center [246, 200] width 6 height 6
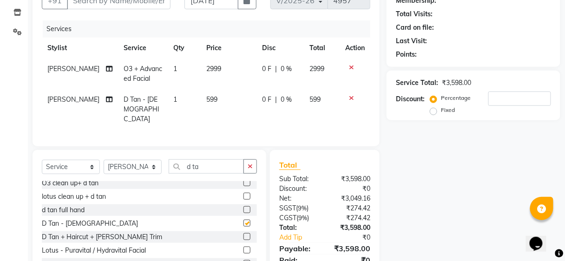
checkbox input "false"
click at [243, 95] on td "599" at bounding box center [229, 109] width 56 height 40
select select "39192"
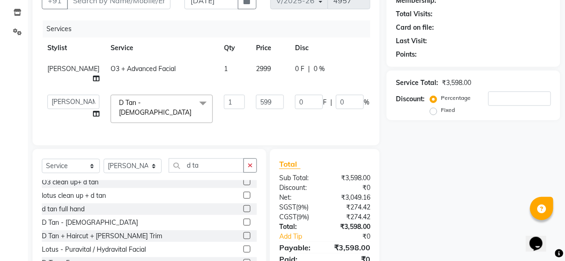
scroll to position [58, 0]
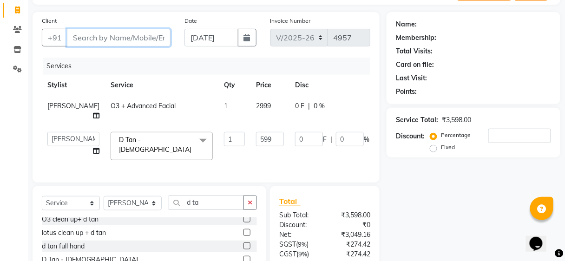
click at [133, 38] on input "Client" at bounding box center [119, 38] width 104 height 18
type input "9"
type input "0"
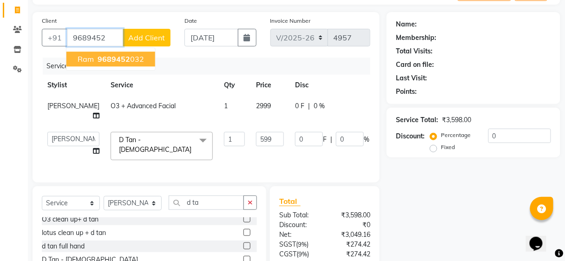
click at [123, 56] on span "9689452" at bounding box center [114, 58] width 33 height 9
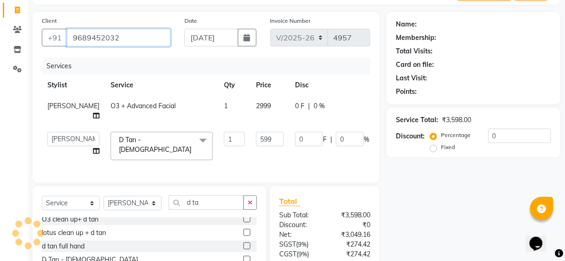
type input "9689452032"
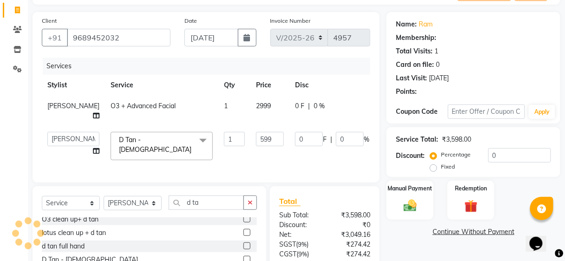
scroll to position [134, 0]
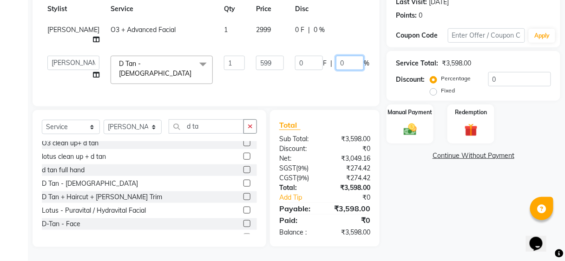
click at [336, 59] on input "0" at bounding box center [350, 63] width 28 height 14
type input "10"
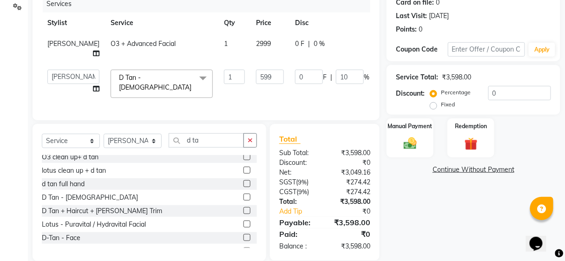
click at [430, 165] on div "Name: Ram Membership: No Active Membership Total Visits: 1 Card on file: 0 Last…" at bounding box center [476, 105] width 181 height 311
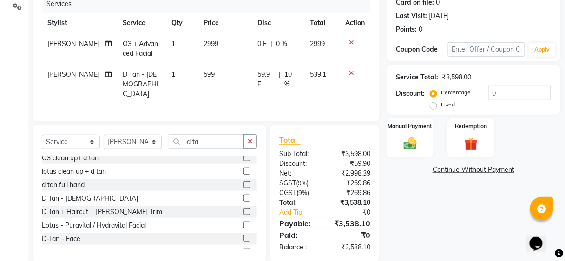
click at [317, 68] on td "539.1" at bounding box center [321, 84] width 35 height 40
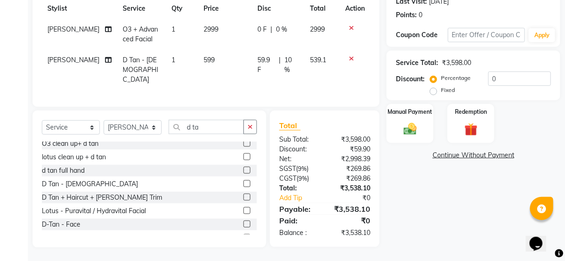
select select "39192"
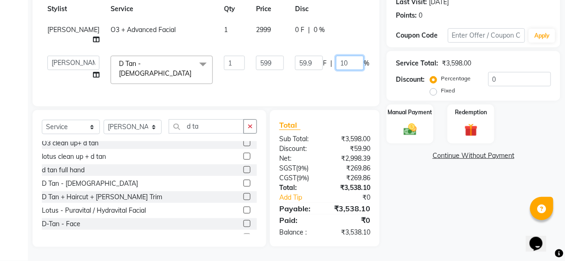
click at [336, 59] on input "10" at bounding box center [350, 63] width 28 height 14
type input "1"
type input "0"
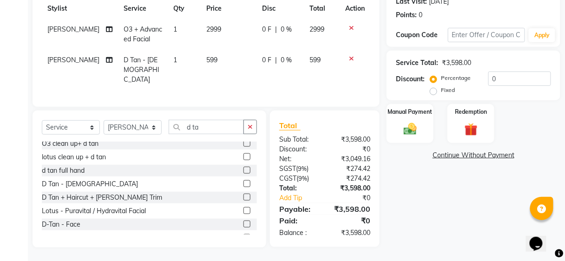
click at [422, 210] on div "Name: Ram Membership: No Active Membership Total Visits: 1 Card on file: 0 Last…" at bounding box center [476, 91] width 181 height 312
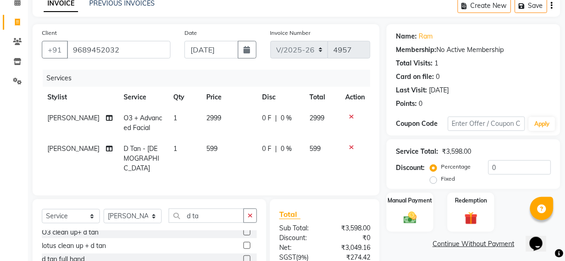
scroll to position [120, 0]
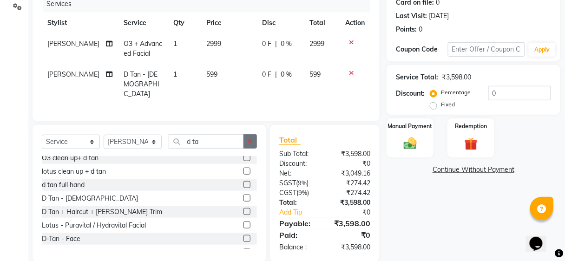
click at [250, 138] on icon "button" at bounding box center [250, 141] width 5 height 7
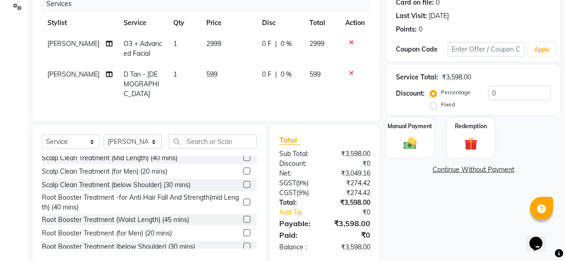
click at [379, 144] on div "Total Sub Total: ₹3,598.00 Discount: ₹0 Net: ₹3,049.16 SGST ( 9% ) ₹274.42 CGST…" at bounding box center [325, 193] width 110 height 137
click at [411, 136] on img at bounding box center [410, 144] width 22 height 16
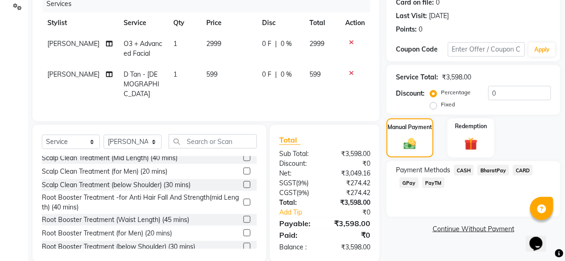
click at [498, 168] on span "BharatPay" at bounding box center [493, 170] width 32 height 11
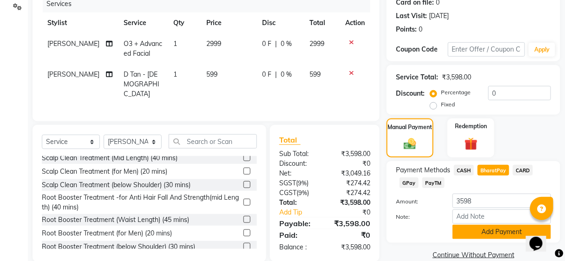
scroll to position [134, 0]
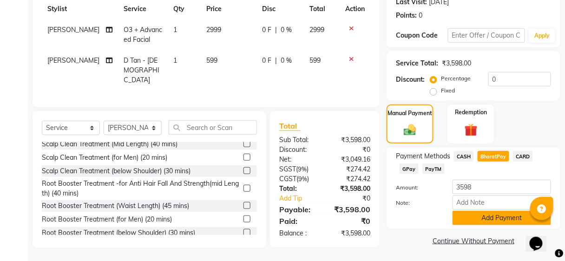
click at [498, 216] on button "Add Payment" at bounding box center [501, 218] width 98 height 14
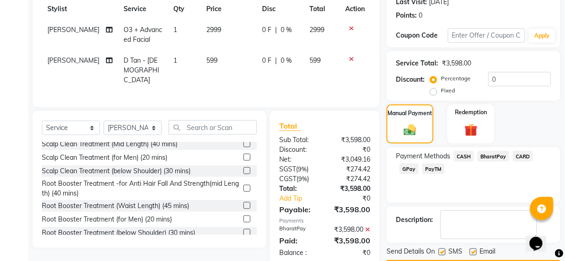
scroll to position [160, 0]
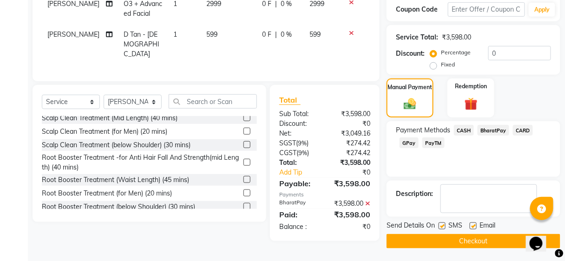
click at [489, 241] on button "Checkout" at bounding box center [473, 241] width 174 height 14
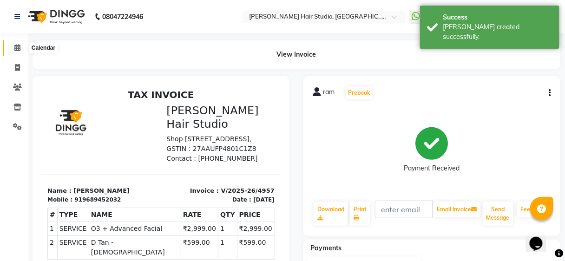
click at [15, 49] on icon at bounding box center [17, 47] width 6 height 7
click at [13, 49] on span at bounding box center [17, 48] width 16 height 11
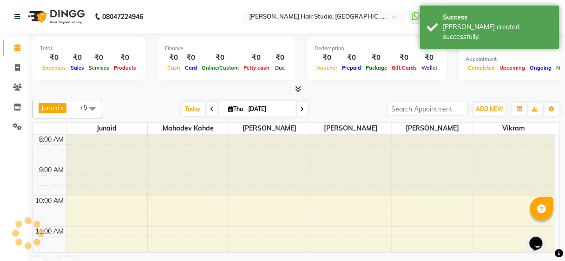
click at [13, 49] on span at bounding box center [17, 48] width 16 height 11
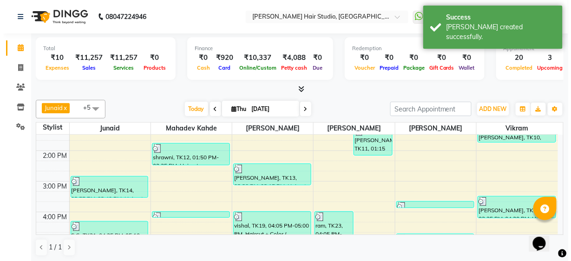
scroll to position [223, 0]
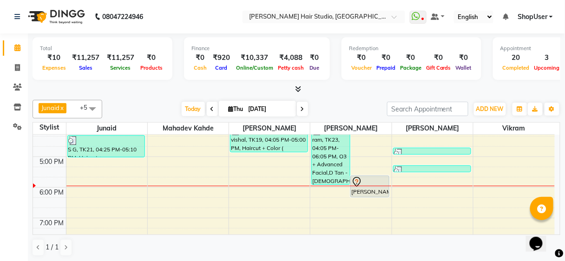
click at [519, 19] on span "ShopUser" at bounding box center [532, 17] width 30 height 10
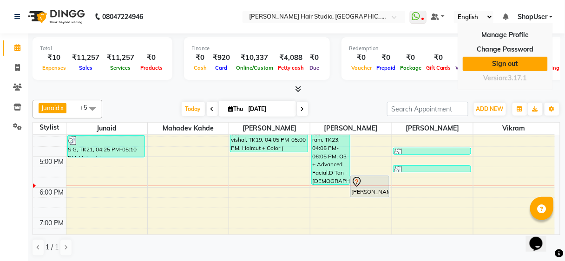
click at [515, 62] on link "Sign out" at bounding box center [505, 64] width 85 height 14
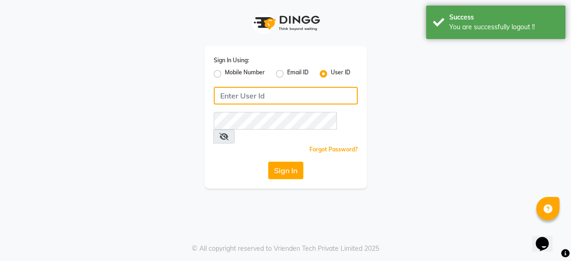
type input "9860439414"
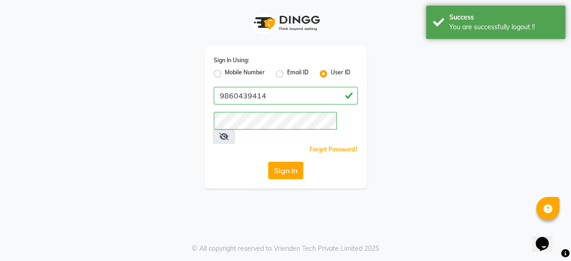
click at [225, 71] on label "Mobile Number" at bounding box center [245, 73] width 40 height 11
click at [225, 71] on input "Mobile Number" at bounding box center [228, 71] width 6 height 6
radio input "true"
radio input "false"
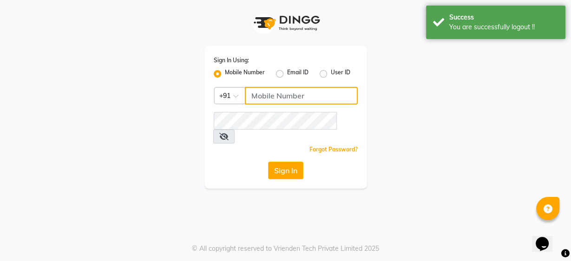
click at [273, 92] on input "Username" at bounding box center [301, 96] width 113 height 18
type input "9637373219"
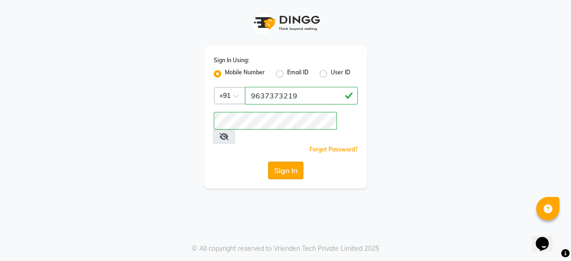
click at [290, 162] on button "Sign In" at bounding box center [285, 171] width 35 height 18
click at [290, 162] on div "Sign In" at bounding box center [286, 171] width 144 height 18
